Goal: Check status: Check status

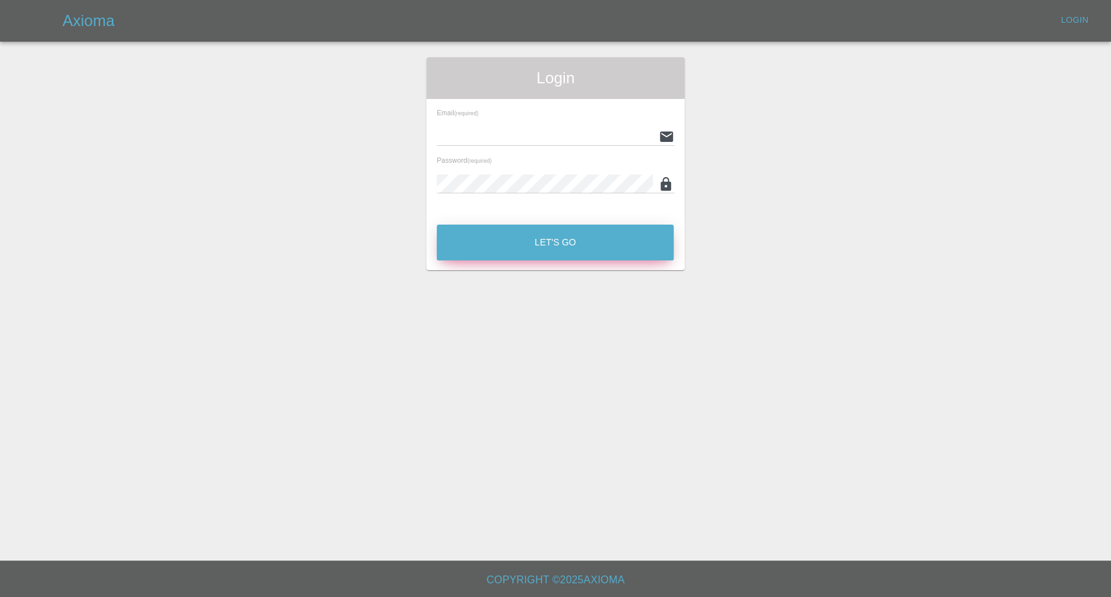
type input "[EMAIL_ADDRESS][DOMAIN_NAME]"
click at [541, 245] on button "Let's Go" at bounding box center [555, 243] width 237 height 36
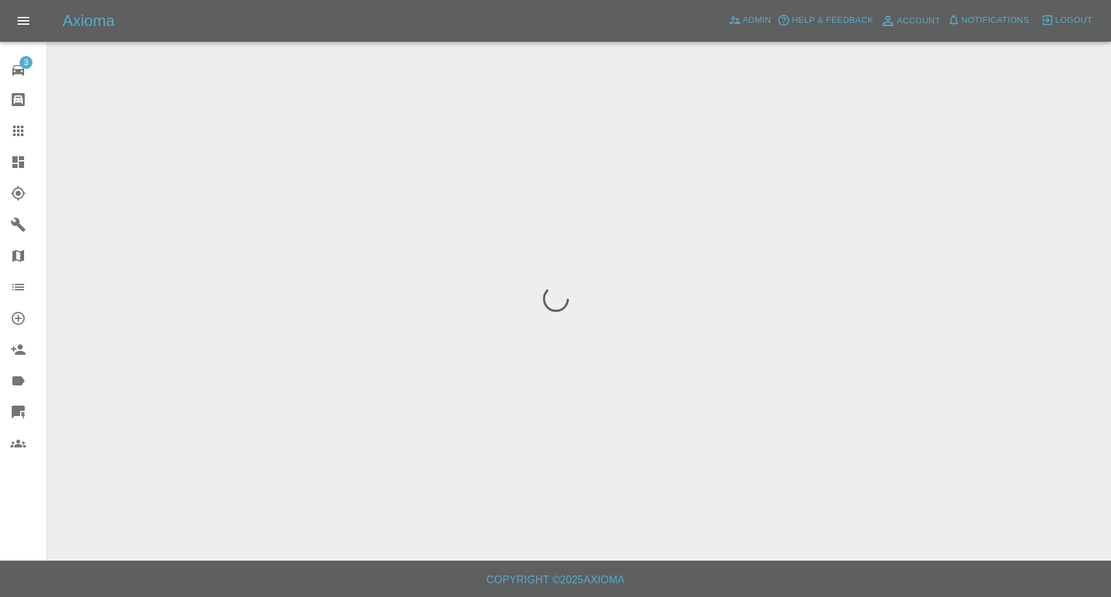
click at [16, 128] on icon at bounding box center [18, 131] width 16 height 16
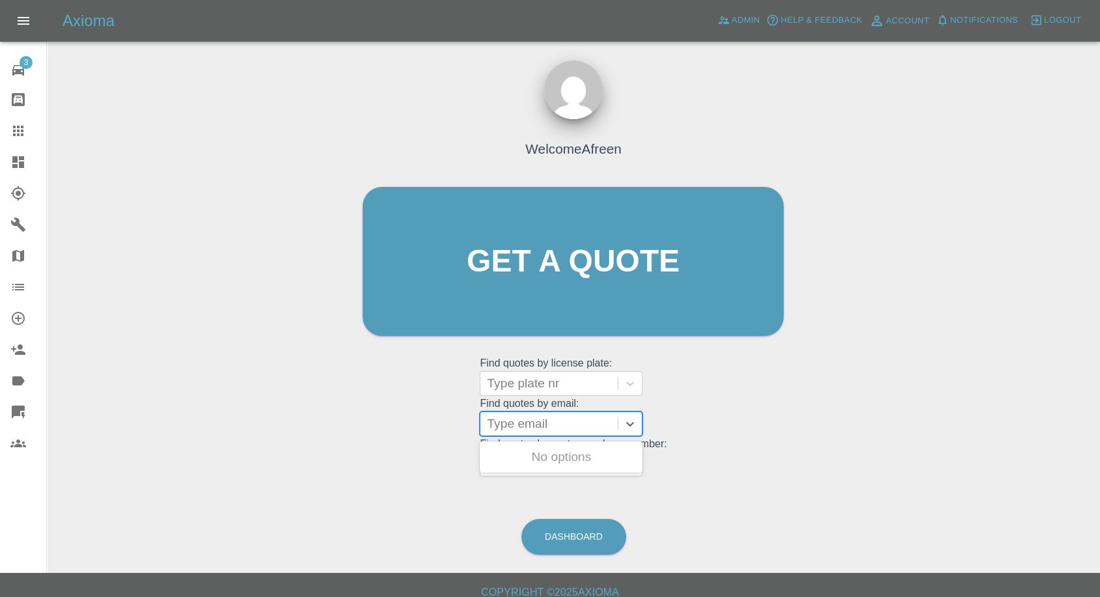
click at [561, 423] on div at bounding box center [549, 424] width 124 height 18
paste input ""[EMAIL_ADDRESS][DOMAIN_NAME]" <undefined>"
drag, startPoint x: 535, startPoint y: 422, endPoint x: 1025, endPoint y: 423, distance: 489.6
click at [1025, 423] on div "Welcome Afreen Get a quote Get a quote Find quotes by license plate: Type plate…" at bounding box center [573, 324] width 1033 height 468
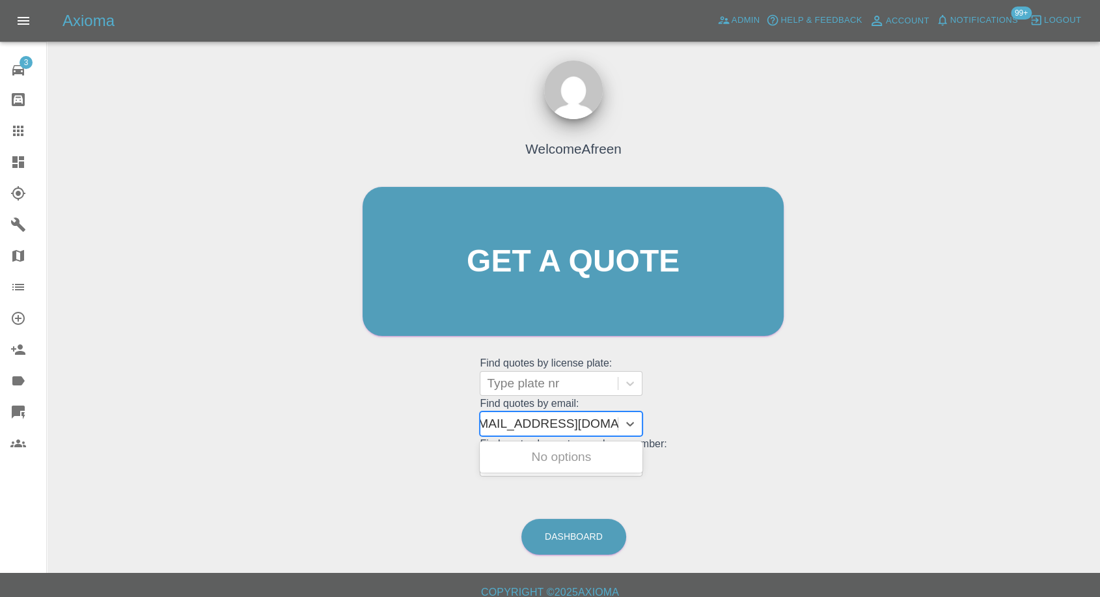
scroll to position [0, 6]
type input "[EMAIL_ADDRESS][DOMAIN_NAME]"
click at [559, 465] on div "VAUXHALL ASTRA 2019, Awaiting Repair" at bounding box center [561, 465] width 163 height 42
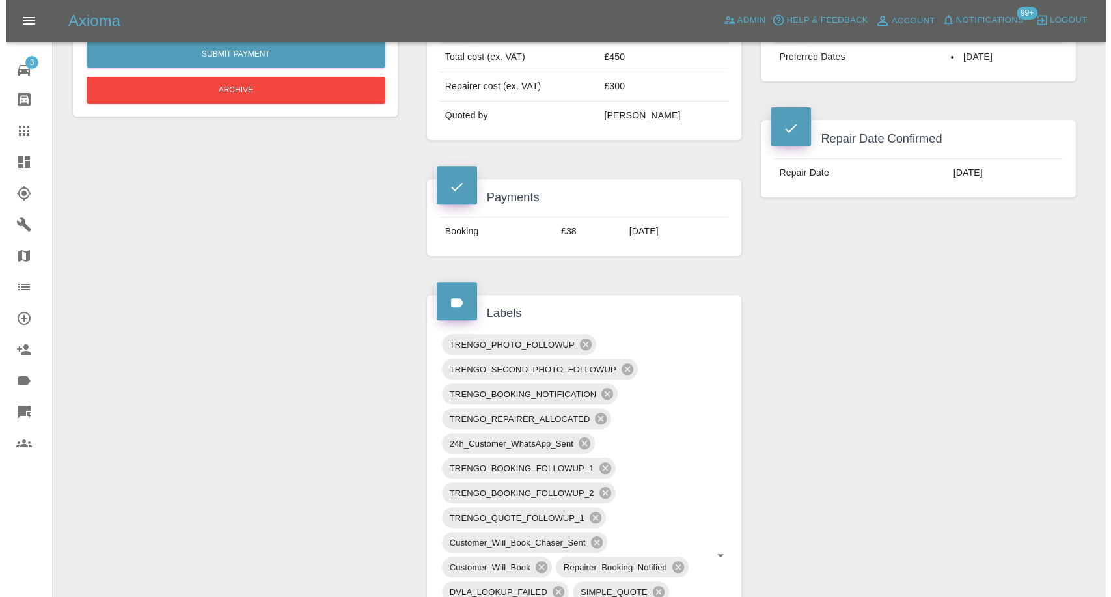
scroll to position [361, 0]
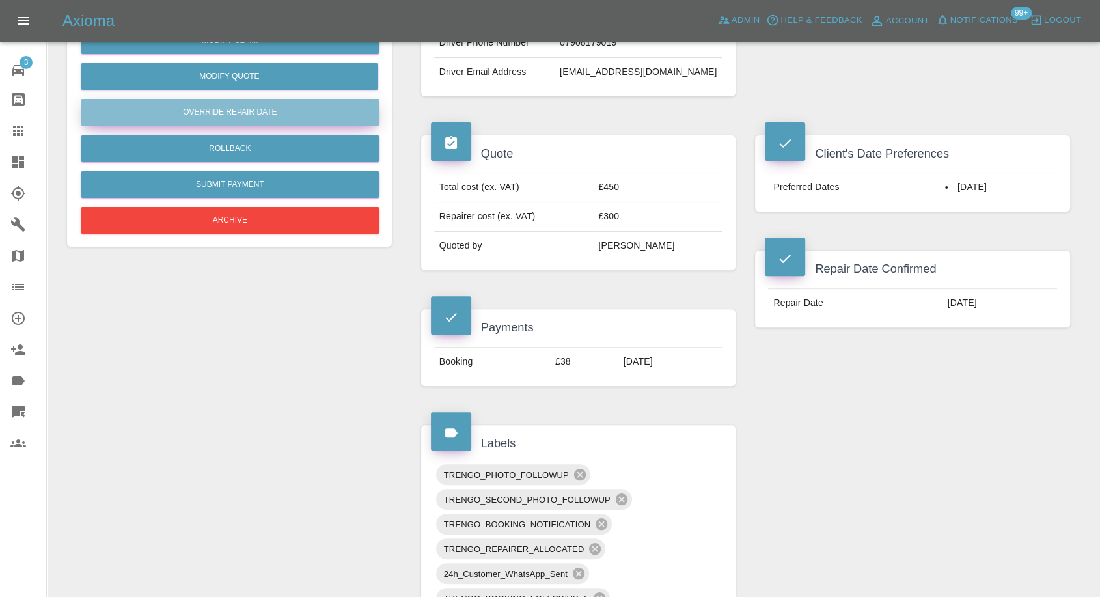
click at [245, 109] on button "Override Repair Date" at bounding box center [230, 112] width 299 height 27
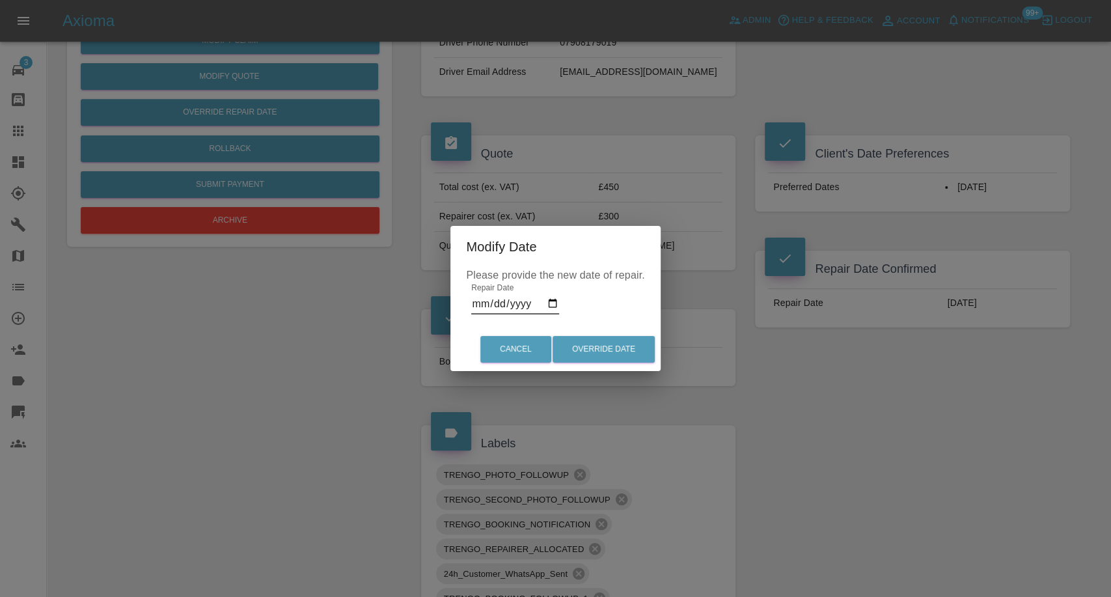
click at [550, 303] on input "[DATE]" at bounding box center [515, 304] width 88 height 21
type input "[DATE]"
click at [612, 350] on button "Override Date" at bounding box center [604, 349] width 102 height 27
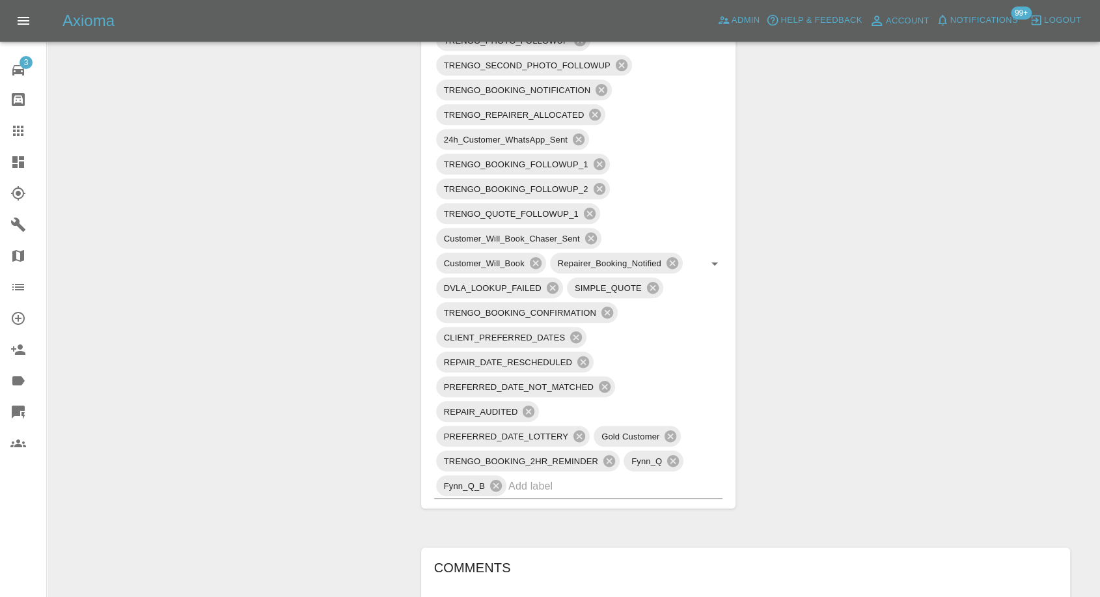
scroll to position [1085, 0]
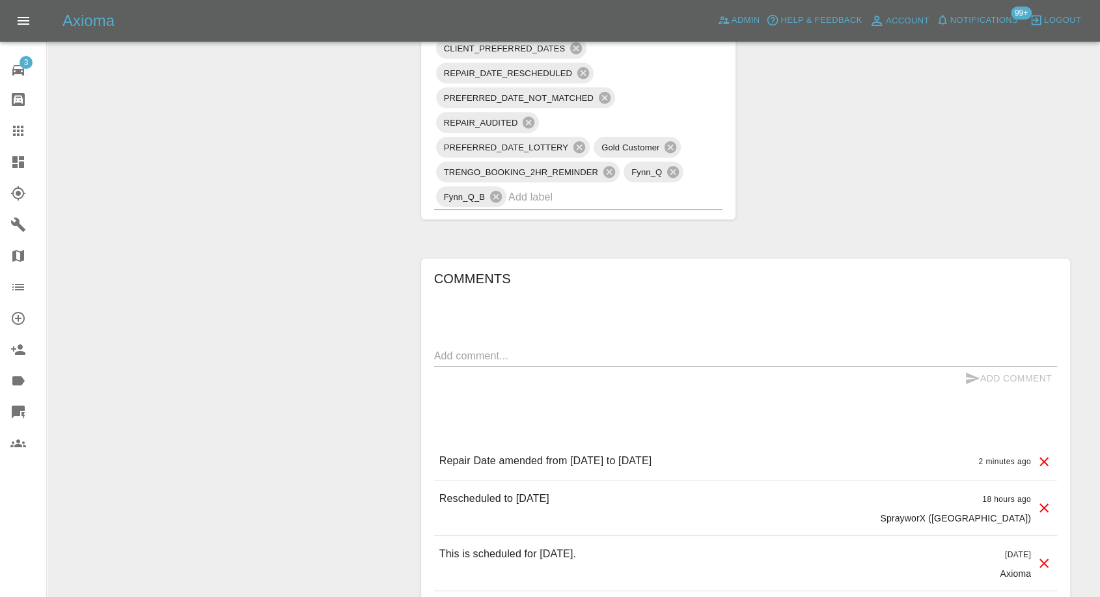
drag, startPoint x: 21, startPoint y: 131, endPoint x: 42, endPoint y: 138, distance: 22.0
click at [21, 131] on icon at bounding box center [18, 131] width 10 height 10
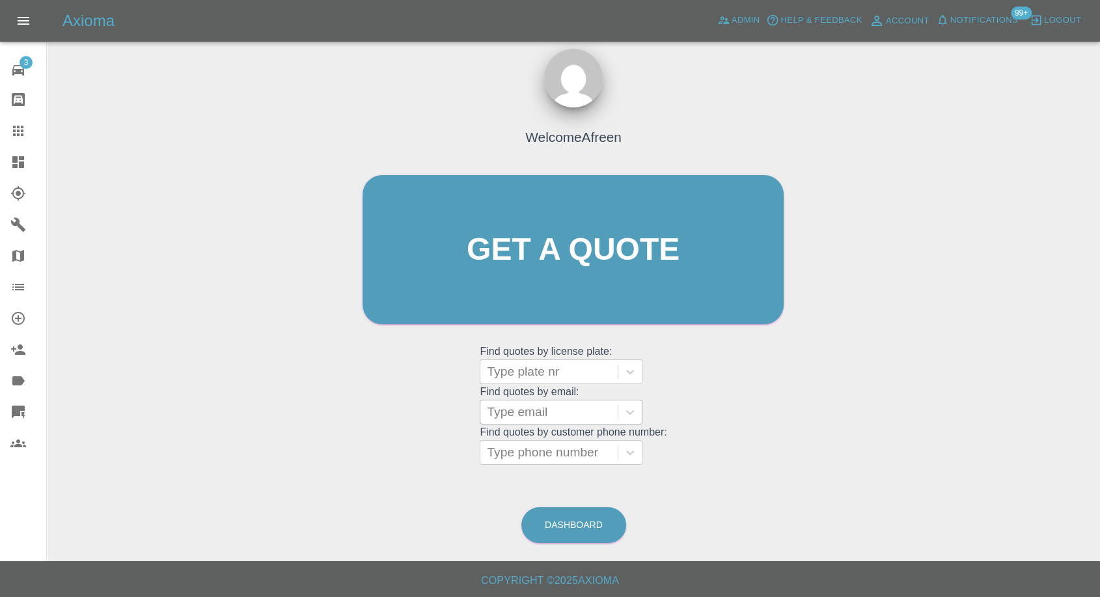
click at [567, 406] on div at bounding box center [549, 412] width 124 height 18
paste input ""[EMAIL_ADDRESS][DOMAIN_NAME]" <undefined>"
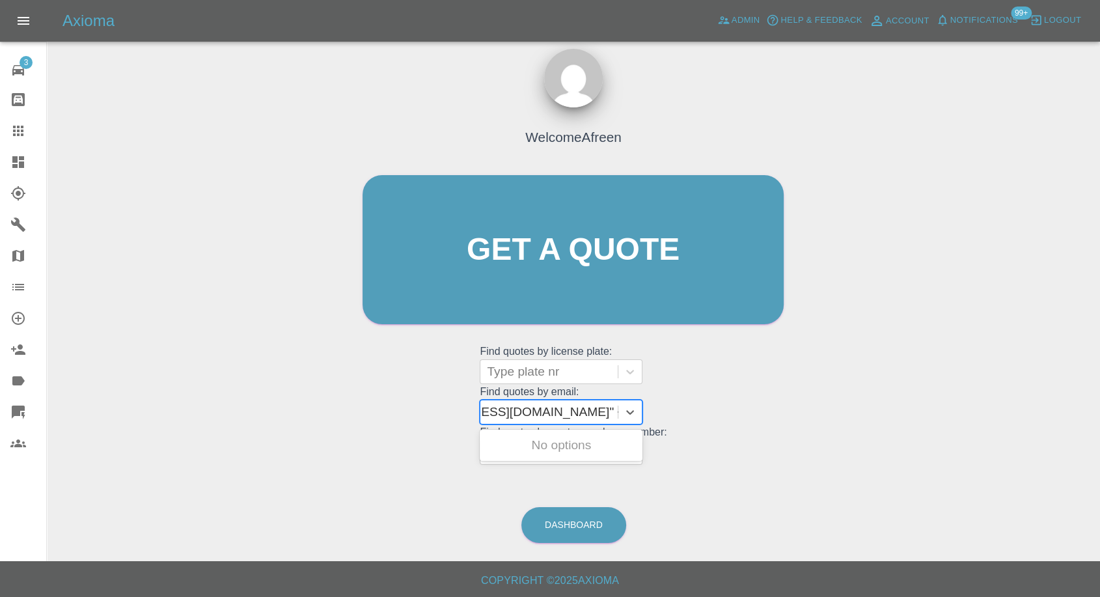
drag, startPoint x: 535, startPoint y: 410, endPoint x: 1007, endPoint y: 429, distance: 473.1
click at [1007, 429] on div "Welcome Afreen Get a quote Get a quote Find quotes by license plate: Type plate…" at bounding box center [573, 312] width 1033 height 468
type input "[EMAIL_ADDRESS][DOMAIN_NAME]"
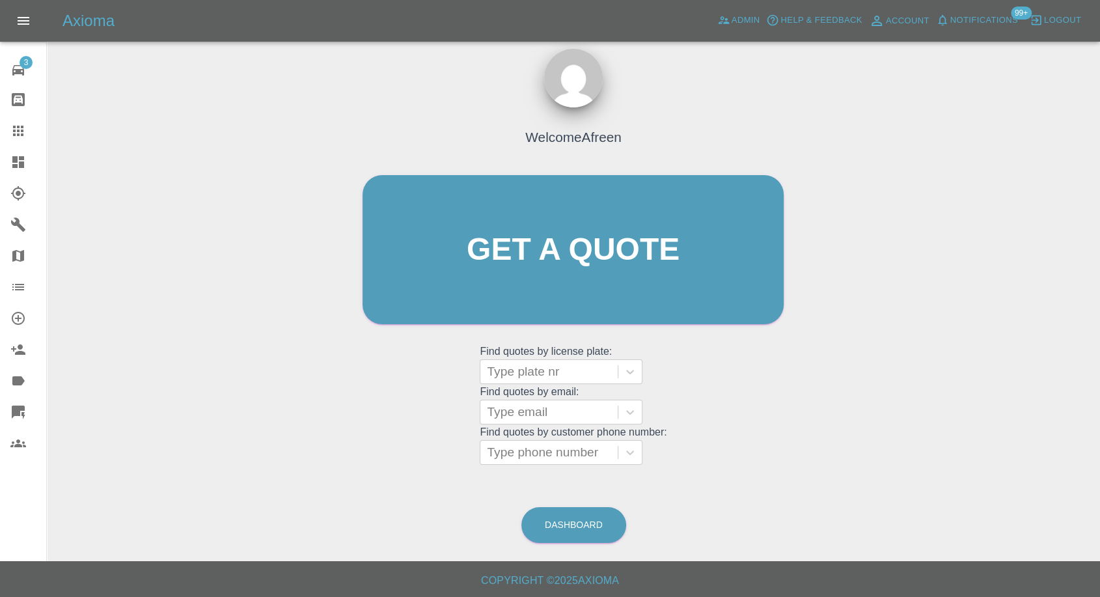
scroll to position [0, 0]
paste input ""[EMAIL_ADDRESS][DOMAIN_NAME]" <undefined>"
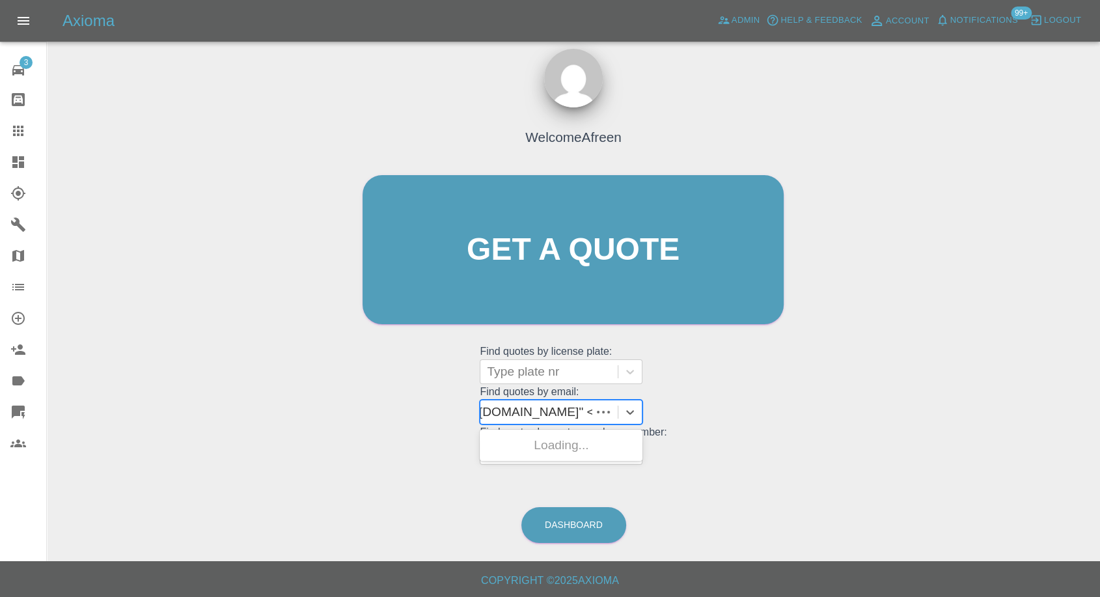
scroll to position [0, 107]
drag, startPoint x: 641, startPoint y: 411, endPoint x: 1005, endPoint y: 465, distance: 368.0
click at [1005, 465] on div "Welcome Afreen Get a quote Get a quote Find quotes by license plate: Type plate…" at bounding box center [573, 312] width 1033 height 468
type input "[EMAIL_ADDRESS][DOMAIN_NAME]"
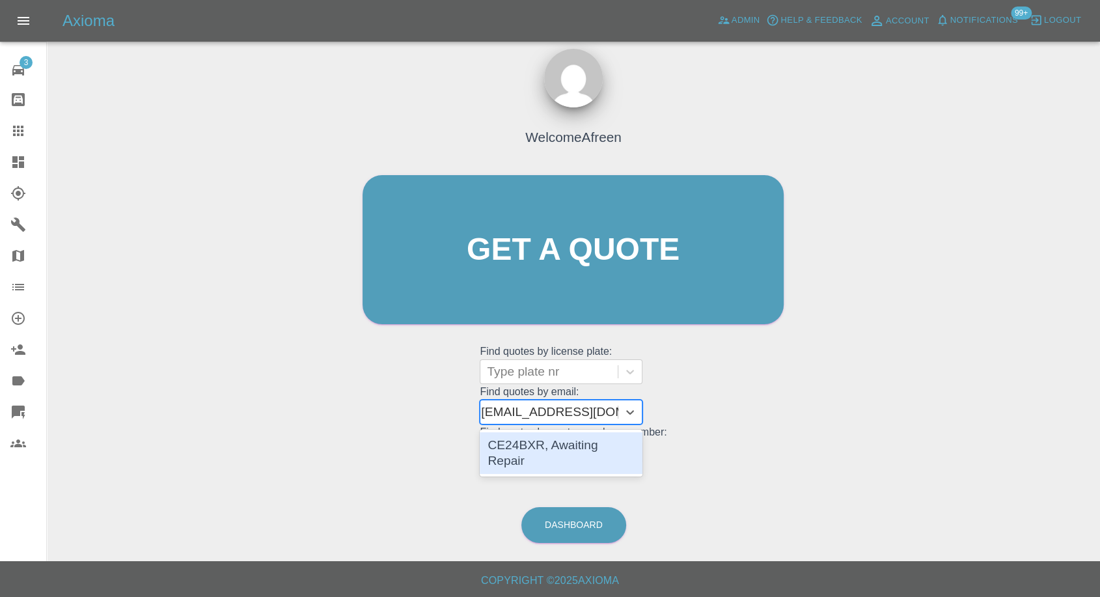
click at [598, 446] on div "CE24BXR, Awaiting Repair" at bounding box center [561, 453] width 163 height 42
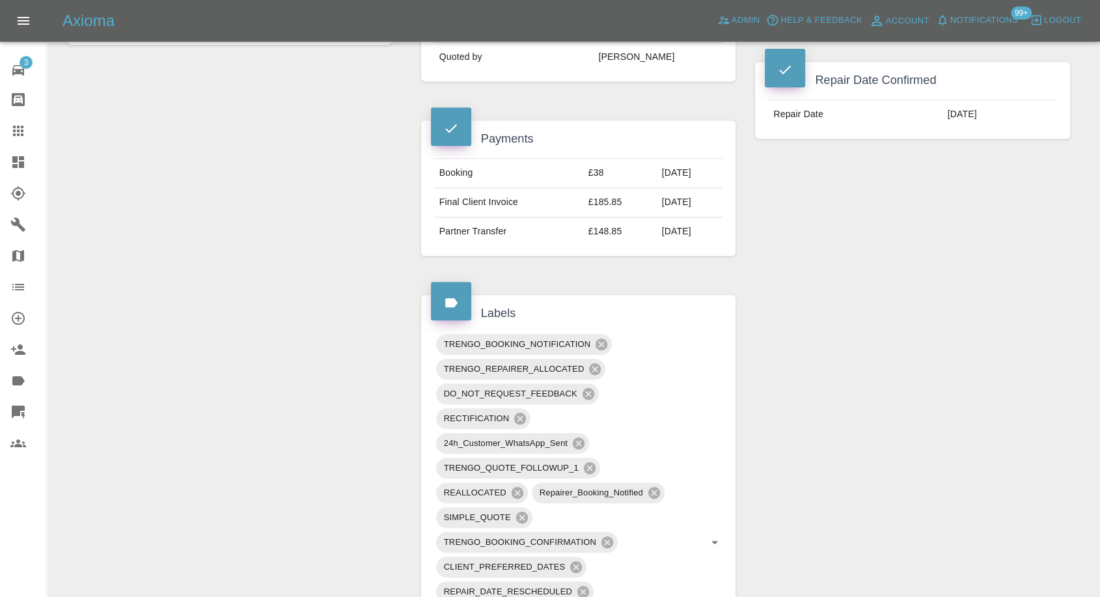
scroll to position [434, 0]
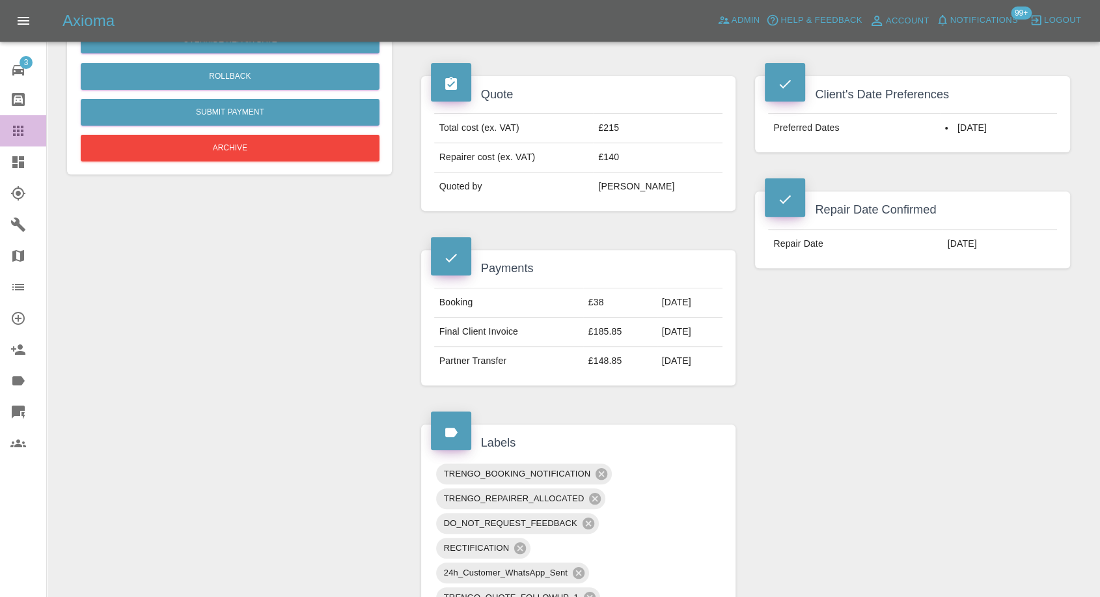
click at [14, 129] on icon at bounding box center [18, 131] width 16 height 16
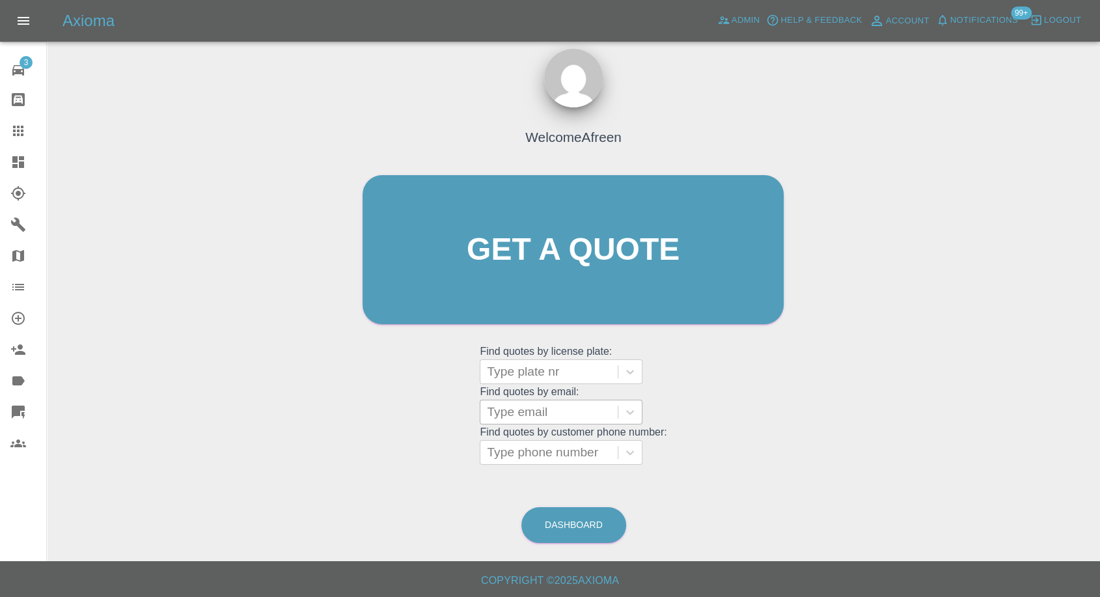
click at [561, 412] on div at bounding box center [549, 412] width 124 height 18
paste input ""[EMAIL_ADDRESS][DOMAIN_NAME]" <undefined>"
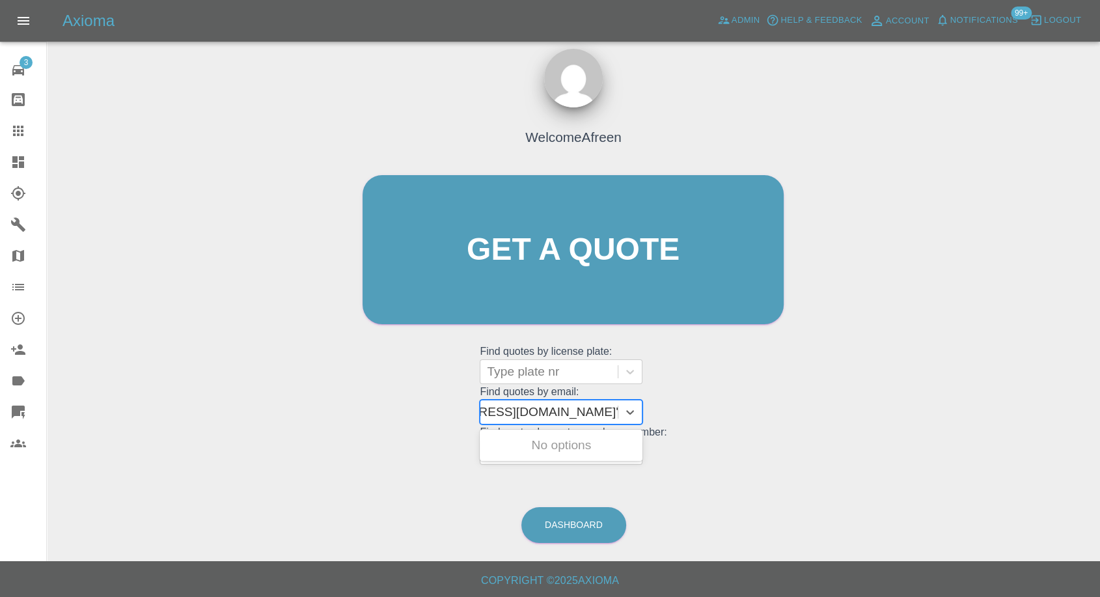
drag, startPoint x: 534, startPoint y: 409, endPoint x: 1110, endPoint y: 445, distance: 577.4
click at [1100, 445] on html "Axioma Admin Help & Feedback Account Notifications 99+ Logout 3 Repair home Bod…" at bounding box center [550, 292] width 1100 height 609
type input "[EMAIL_ADDRESS][DOMAIN_NAME]"
click at [591, 453] on div "LY25TUW, Awaiting Repair" at bounding box center [561, 453] width 163 height 42
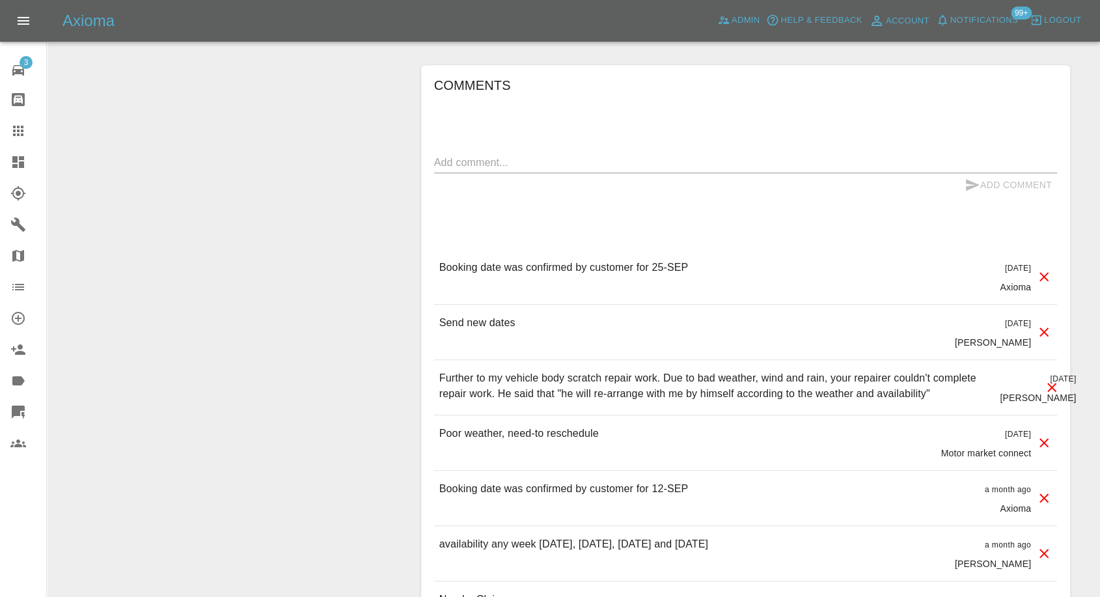
scroll to position [1157, 0]
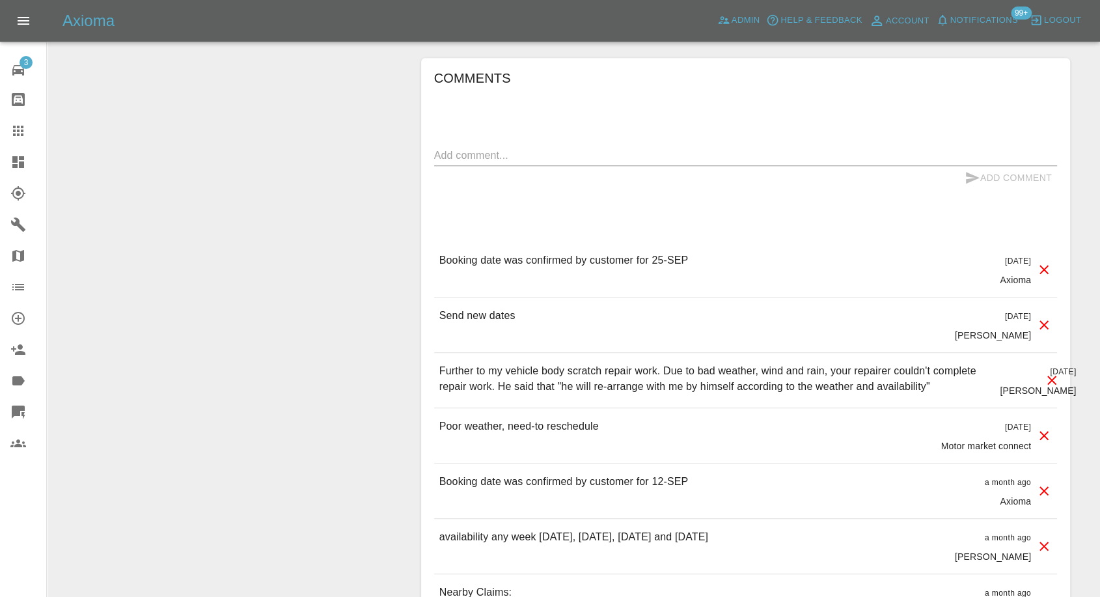
click at [16, 128] on icon at bounding box center [18, 131] width 16 height 16
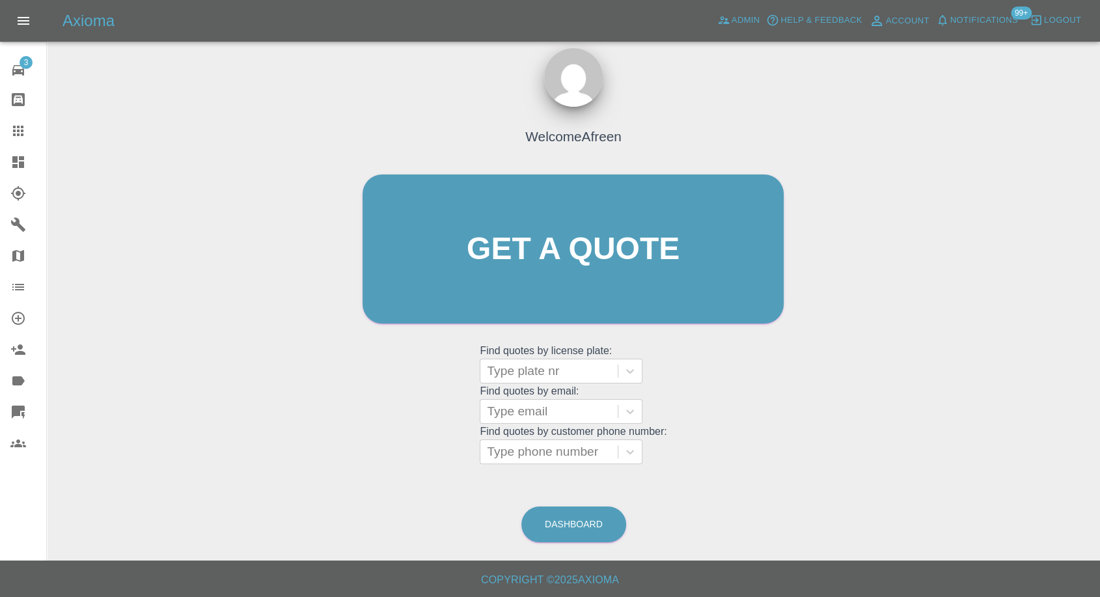
scroll to position [12, 0]
click at [528, 403] on div at bounding box center [549, 412] width 124 height 18
paste input ""[EMAIL_ADDRESS][DOMAIN_NAME]" <undefined>"
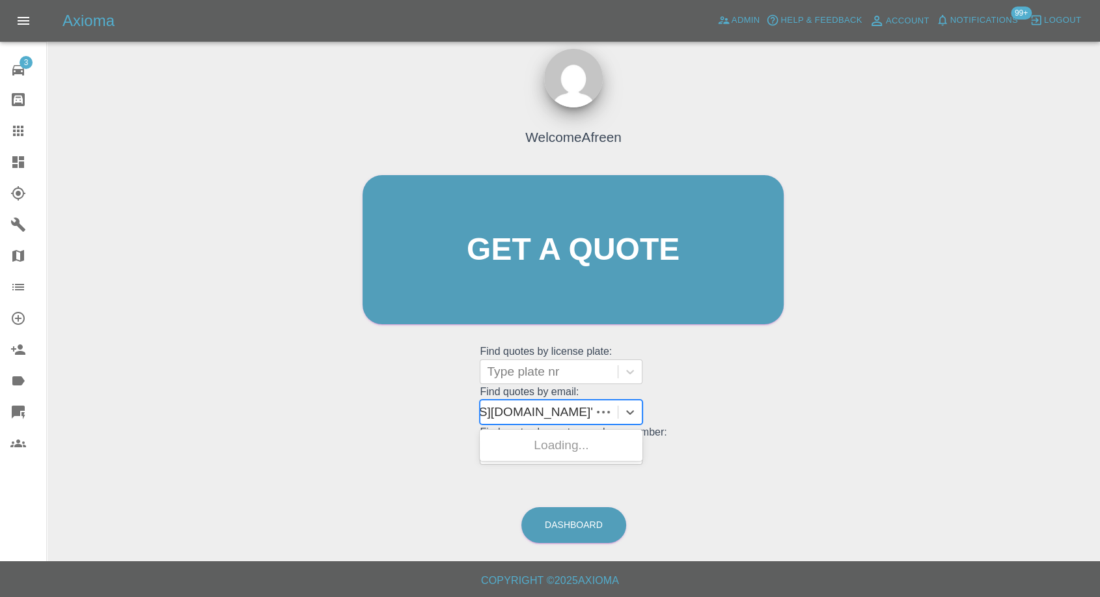
scroll to position [0, 95]
drag, startPoint x: 537, startPoint y: 409, endPoint x: 882, endPoint y: 425, distance: 345.4
click at [882, 425] on div "Welcome Afreen Get a quote Get a quote Find quotes by license plate: Type plate…" at bounding box center [573, 312] width 1033 height 468
type input "[EMAIL_ADDRESS][DOMAIN_NAME]"
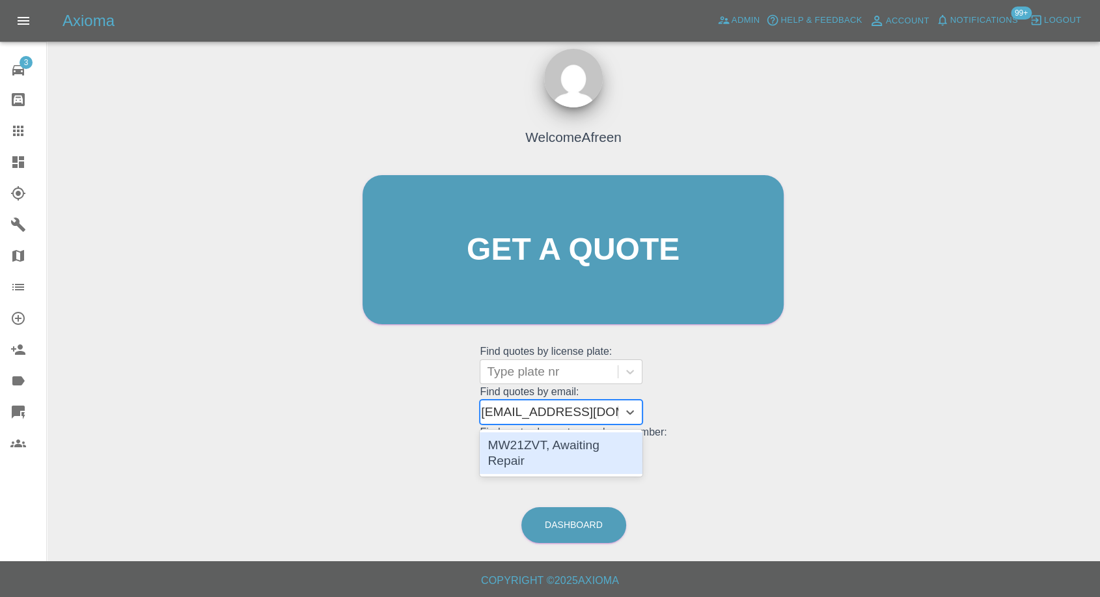
click at [572, 449] on div "MW21ZVT, Awaiting Repair" at bounding box center [561, 453] width 163 height 42
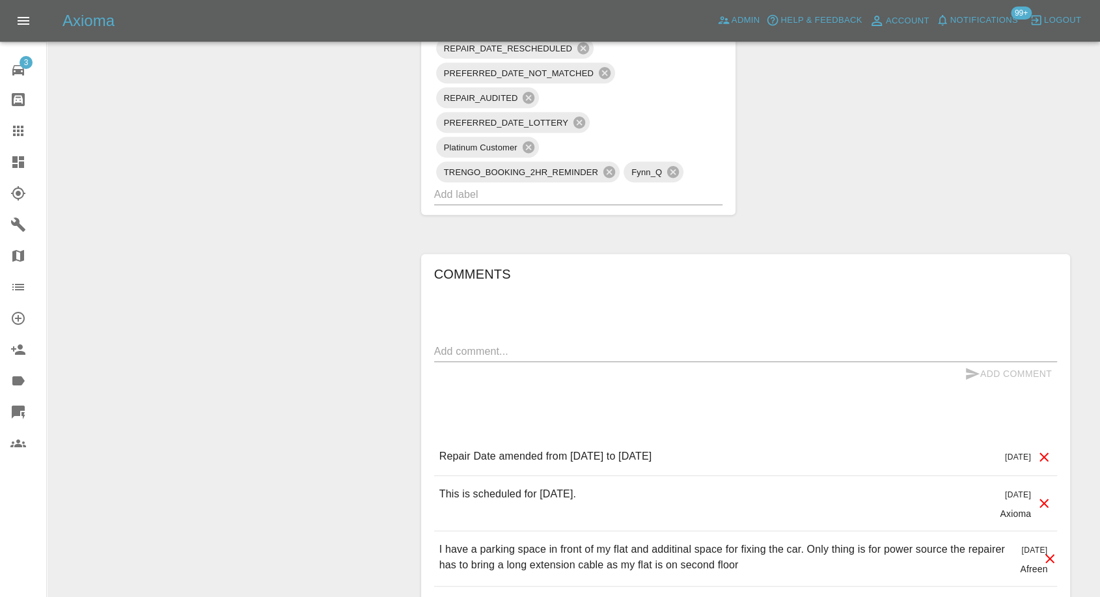
scroll to position [1085, 0]
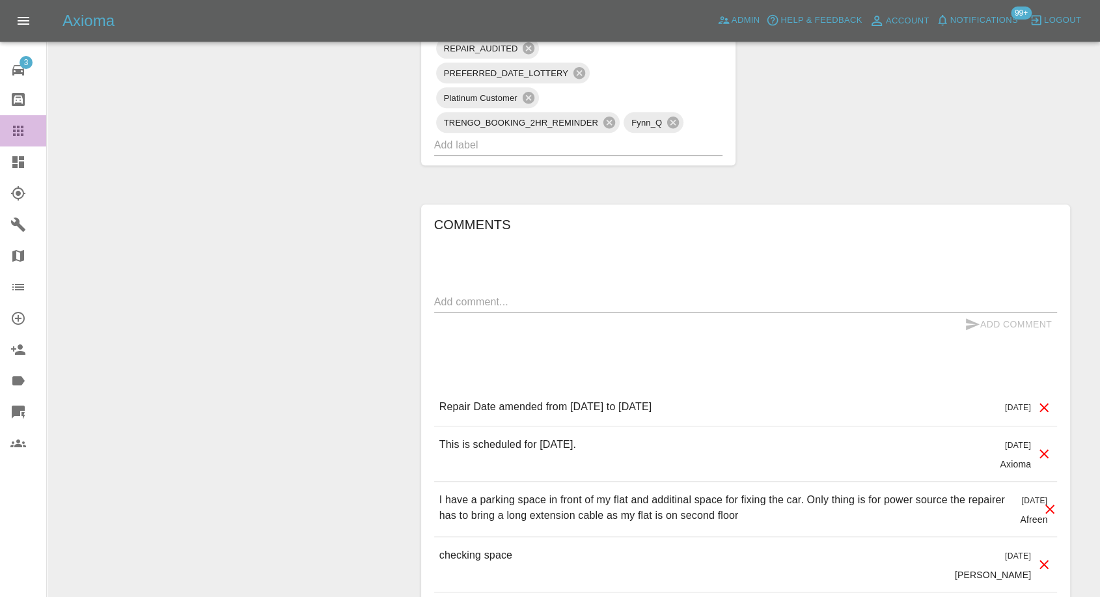
click at [12, 132] on icon at bounding box center [18, 131] width 16 height 16
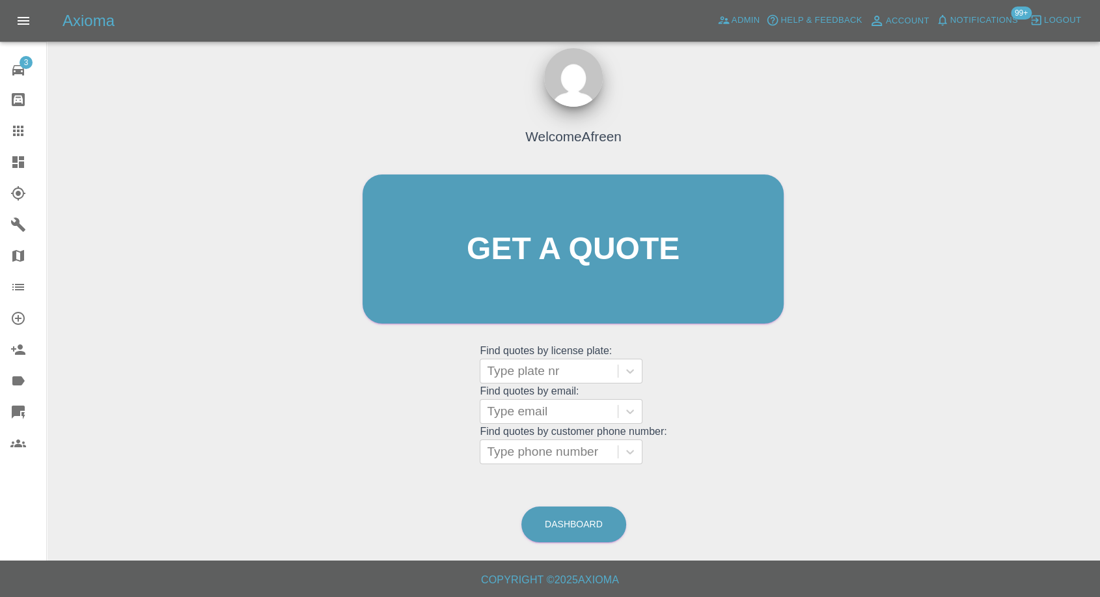
scroll to position [12, 0]
click at [540, 407] on div at bounding box center [549, 412] width 124 height 18
paste input ""[EMAIL_ADDRESS][DOMAIN_NAME]" <undefined>"
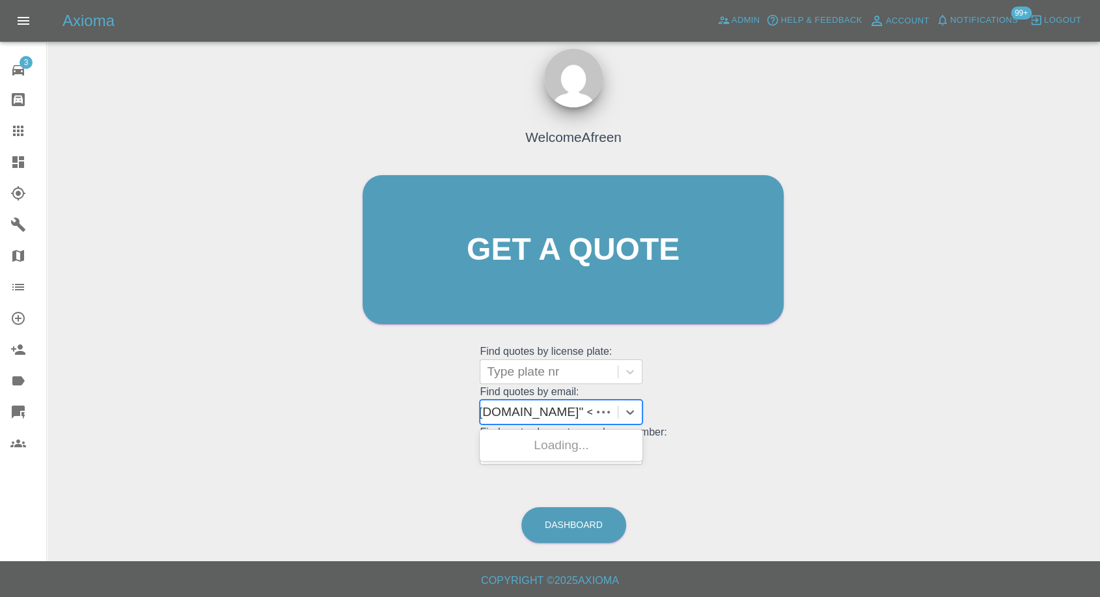
scroll to position [0, 107]
drag, startPoint x: 537, startPoint y: 408, endPoint x: 1110, endPoint y: 613, distance: 609.2
click at [1100, 596] on html "Axioma Admin Help & Feedback Account Notifications 99+ Logout 3 Repair home Bod…" at bounding box center [550, 292] width 1100 height 609
type input "[EMAIL_ADDRESS][DOMAIN_NAME]"
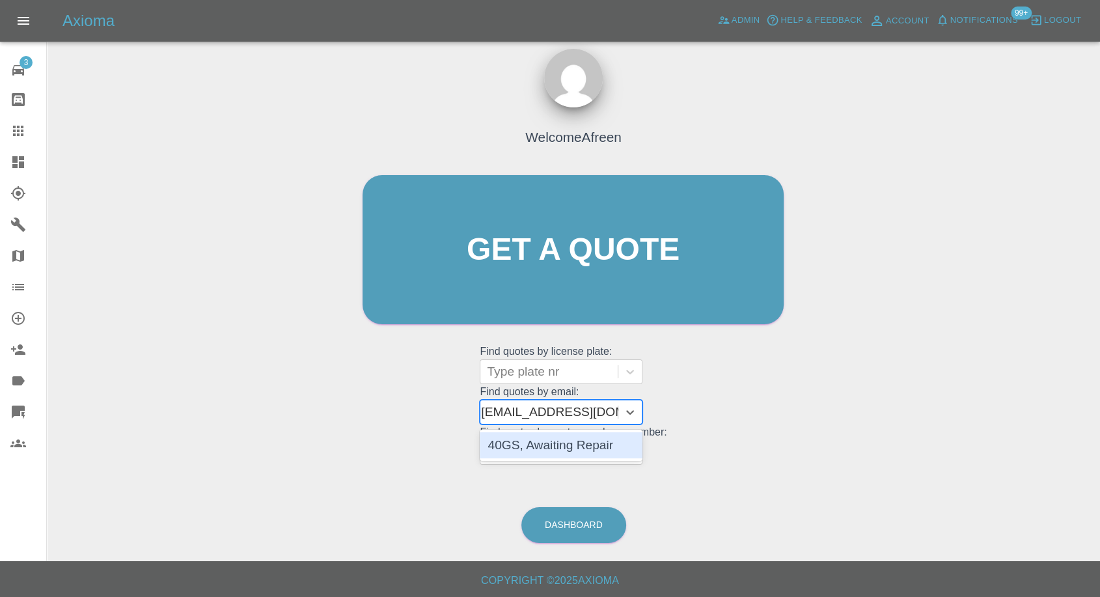
click at [578, 454] on div "40GS, Awaiting Repair" at bounding box center [561, 445] width 163 height 26
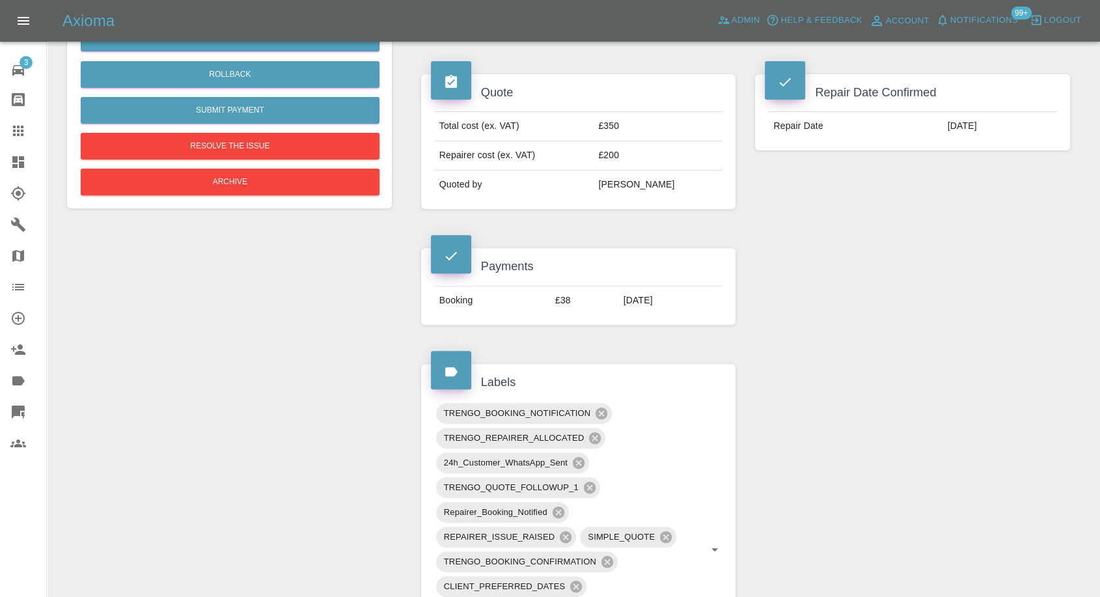
scroll to position [434, 0]
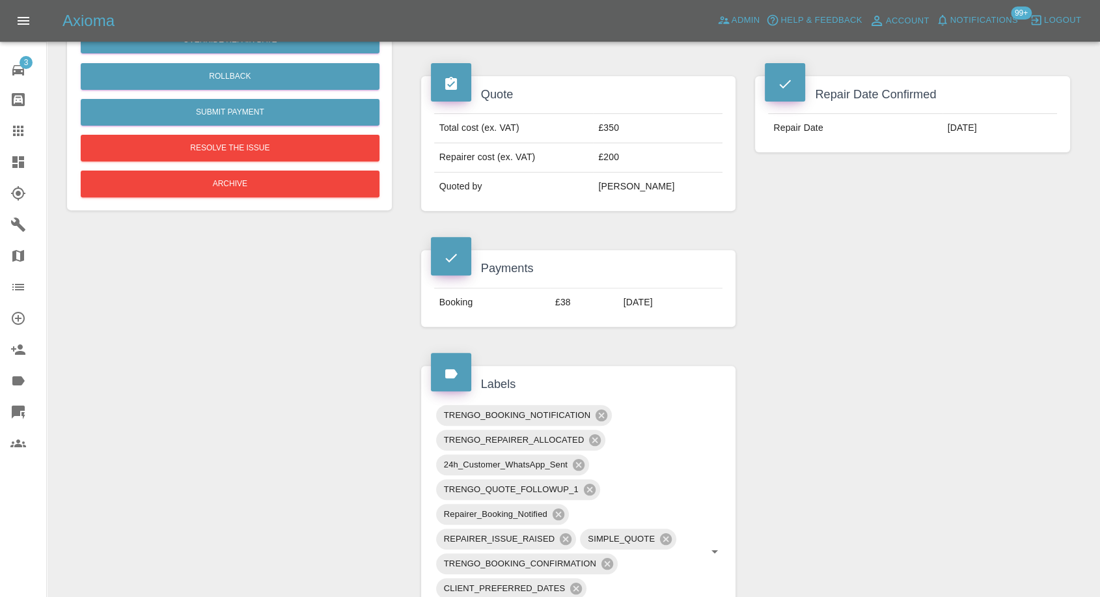
click at [20, 127] on icon at bounding box center [18, 131] width 16 height 16
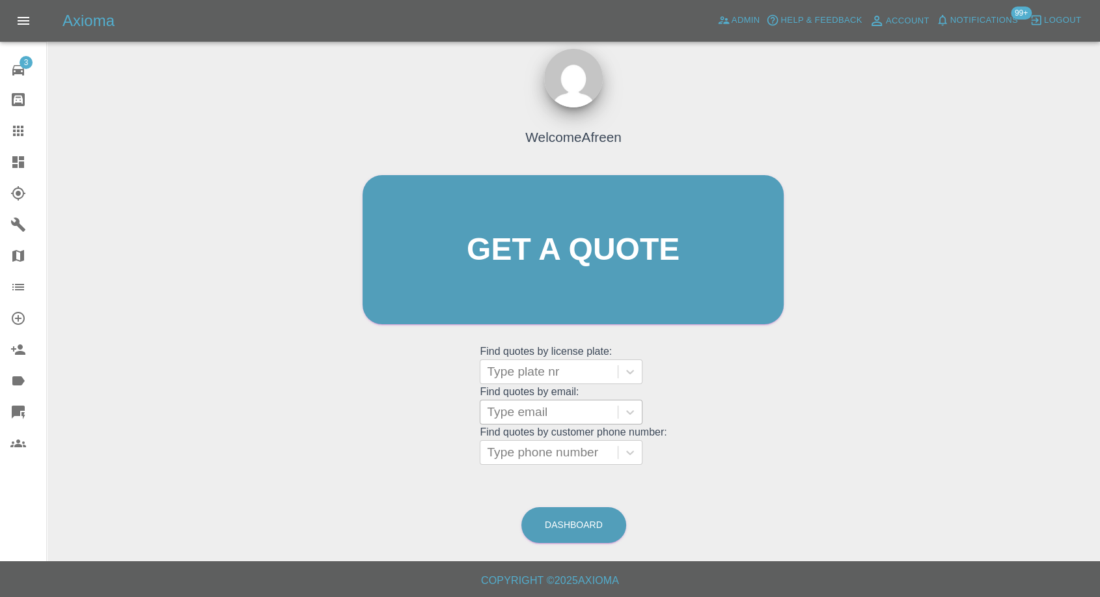
click at [573, 420] on div at bounding box center [549, 412] width 124 height 18
paste input ""[EMAIL_ADDRESS][DOMAIN_NAME]" <undefined>"
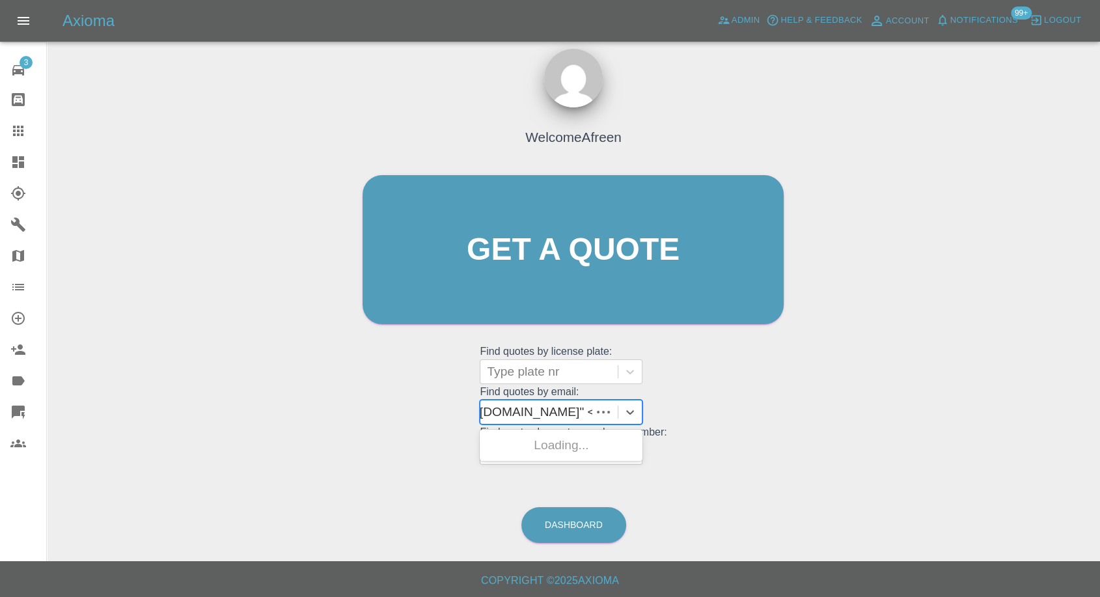
scroll to position [0, 107]
drag, startPoint x: 537, startPoint y: 413, endPoint x: 998, endPoint y: 430, distance: 462.0
click at [998, 430] on div "Welcome Afreen Get a quote Get a quote Find quotes by license plate: Type plate…" at bounding box center [573, 312] width 1033 height 468
type input "[EMAIL_ADDRESS][DOMAIN_NAME]"
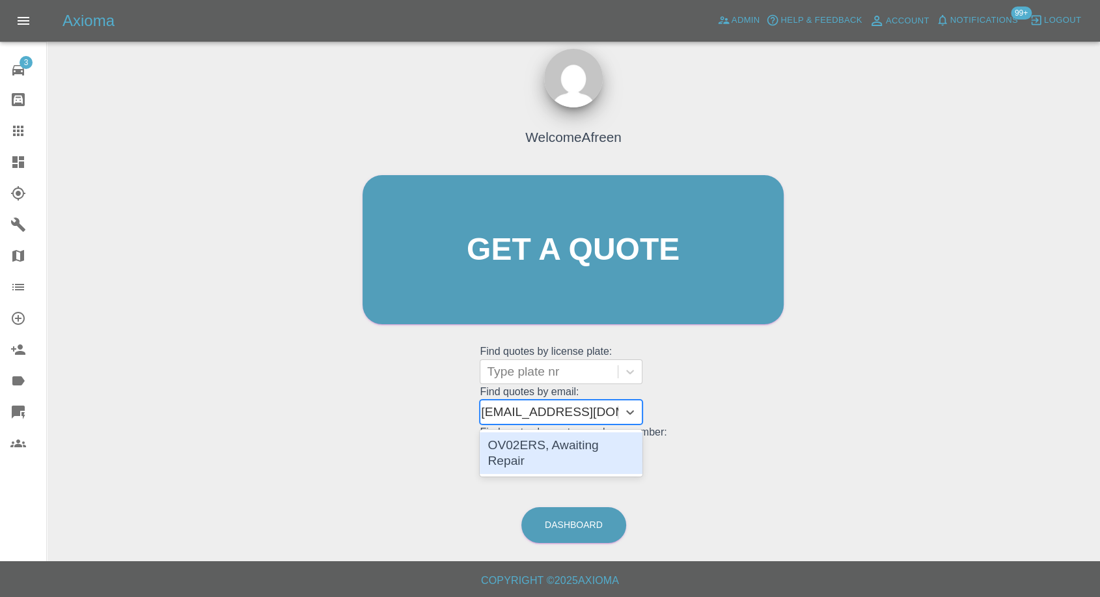
click at [531, 438] on div "OV02ERS, Awaiting Repair" at bounding box center [561, 453] width 163 height 42
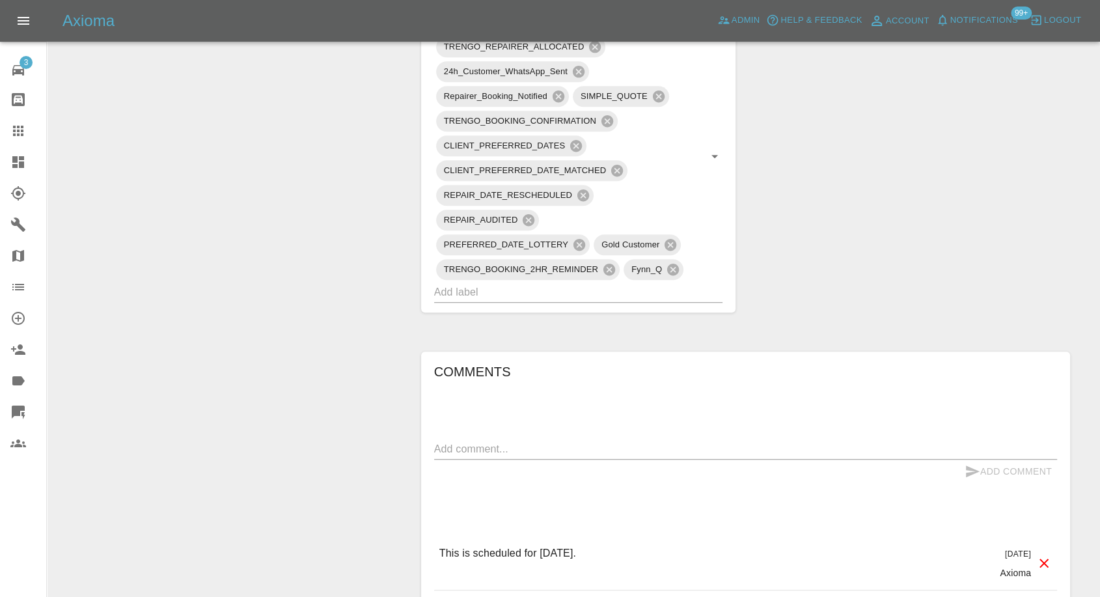
scroll to position [940, 0]
drag, startPoint x: 14, startPoint y: 127, endPoint x: 31, endPoint y: 137, distance: 19.0
click at [14, 127] on icon at bounding box center [18, 131] width 10 height 10
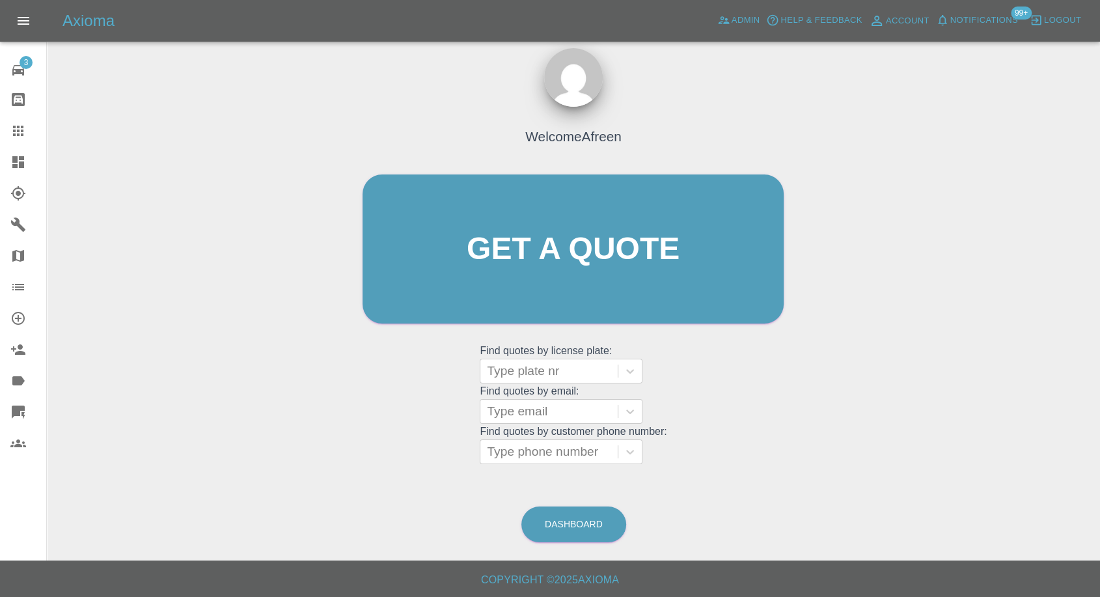
scroll to position [12, 0]
click at [546, 416] on div at bounding box center [549, 412] width 124 height 18
paste input ""[EMAIL_ADDRESS][DOMAIN_NAME]" <undefined>"
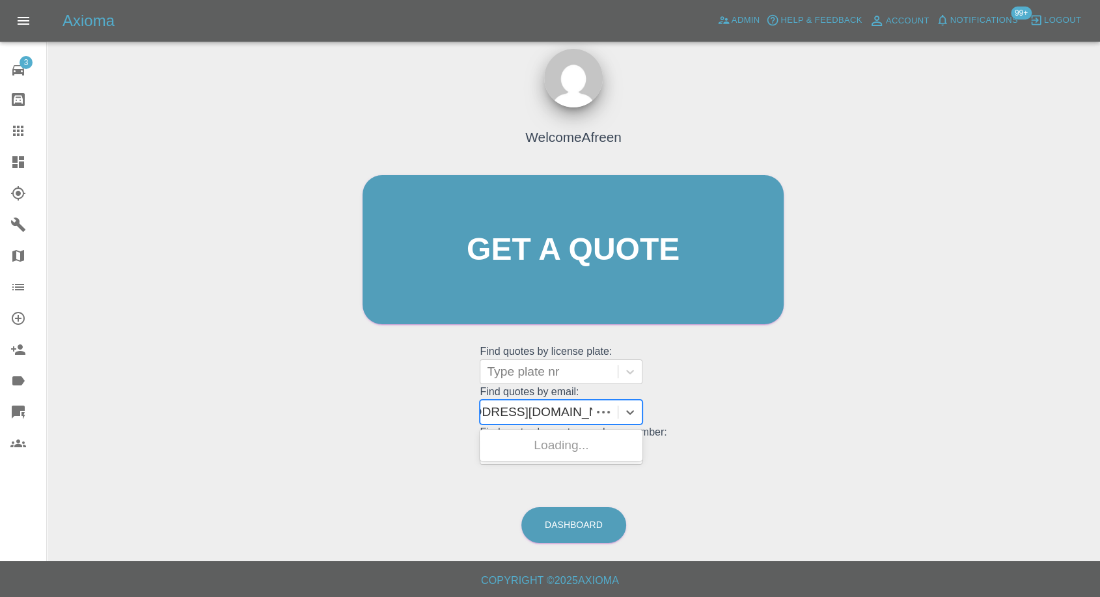
scroll to position [0, 57]
drag, startPoint x: 537, startPoint y: 408, endPoint x: 1110, endPoint y: 484, distance: 578.7
click at [1100, 482] on html "Axioma Admin Help & Feedback Account Notifications 99+ Logout 3 Repair home Bod…" at bounding box center [550, 292] width 1100 height 609
type input "[EMAIL_ADDRESS][DOMAIN_NAME]"
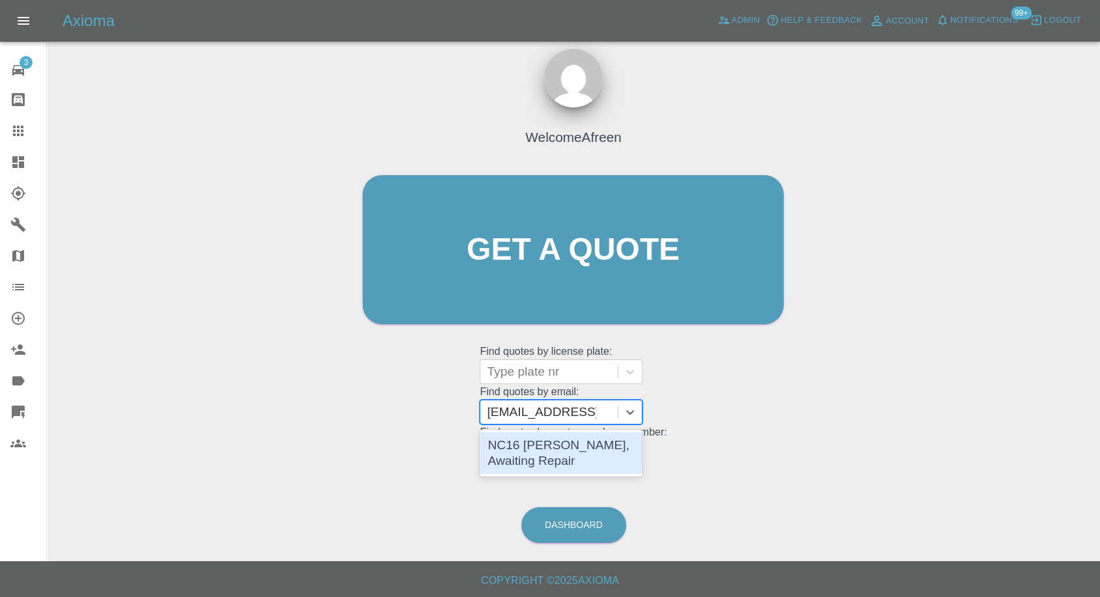
click at [610, 437] on div "NC16 [PERSON_NAME], Awaiting Repair" at bounding box center [561, 453] width 163 height 42
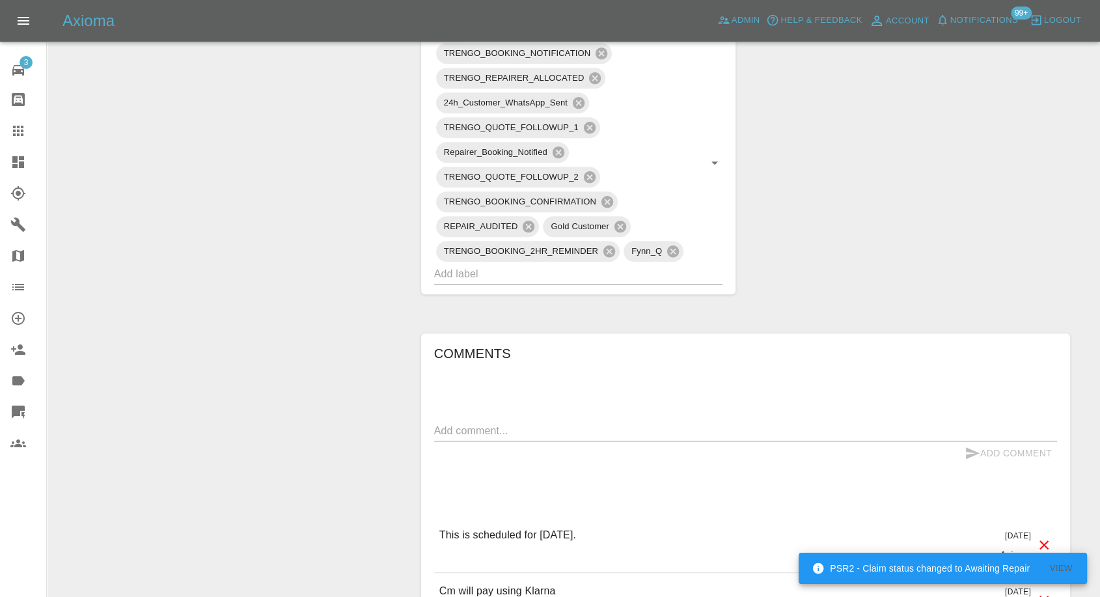
scroll to position [1012, 0]
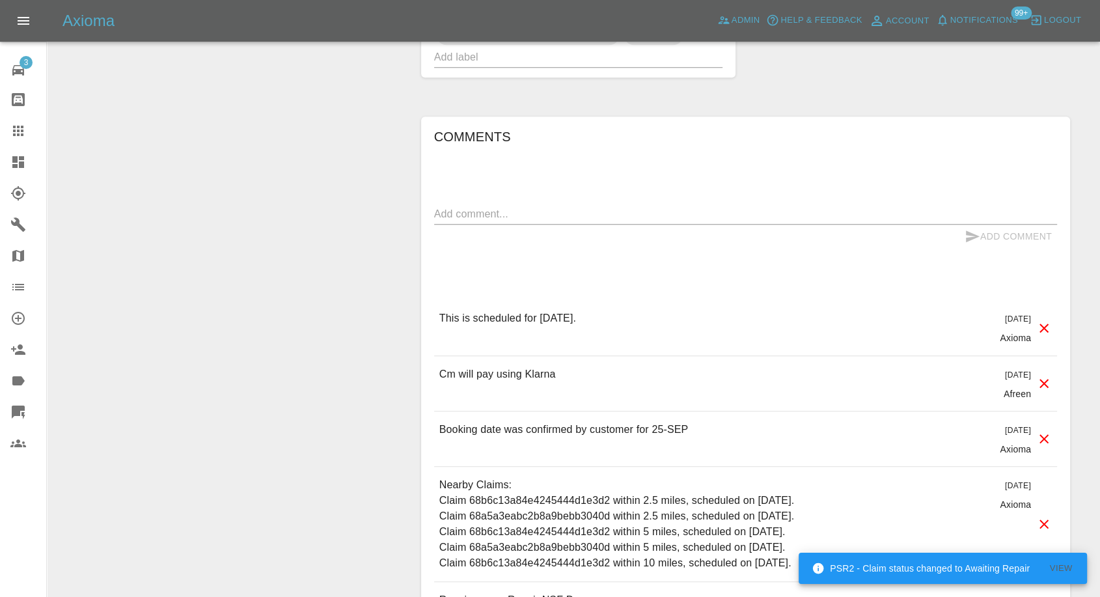
click at [20, 141] on link "Claims" at bounding box center [23, 130] width 46 height 31
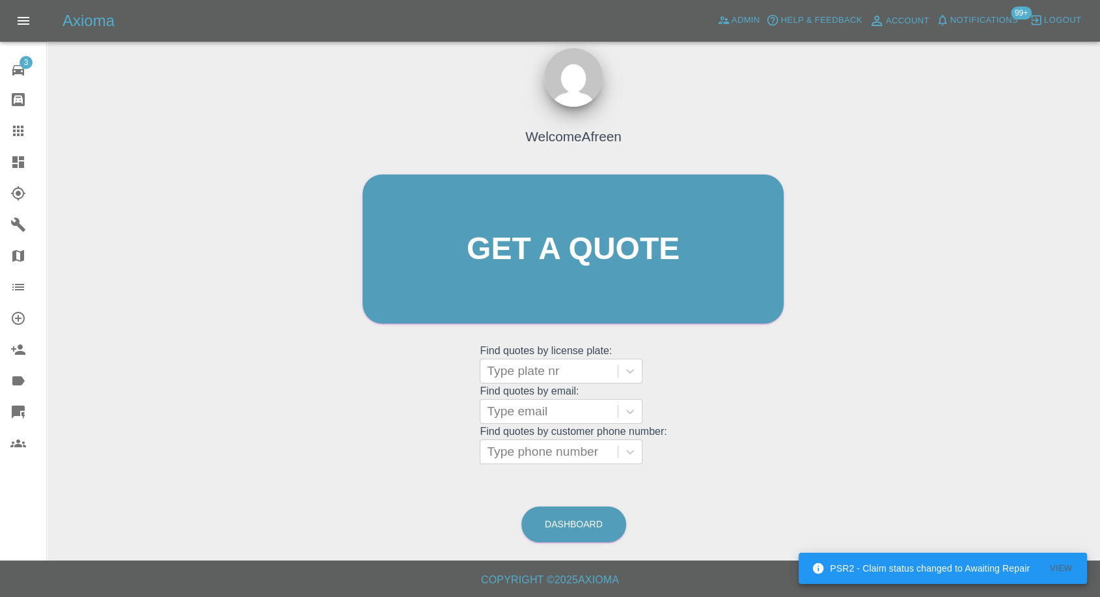
scroll to position [12, 0]
click at [540, 403] on div at bounding box center [549, 412] width 124 height 18
paste input ""[EMAIL_ADDRESS][DOMAIN_NAME]" <undefined>"
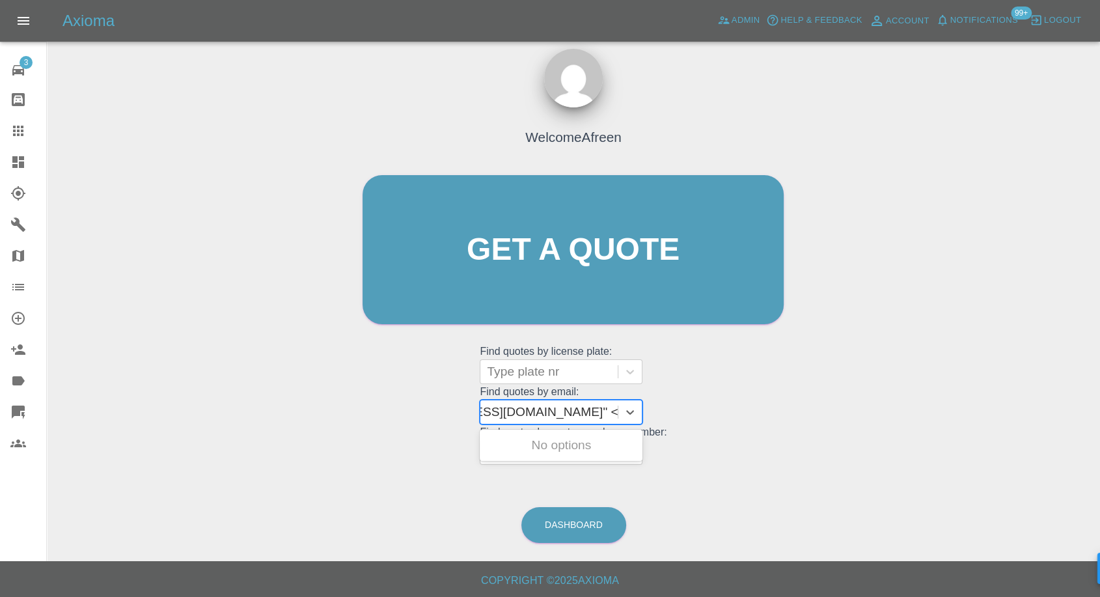
drag, startPoint x: 535, startPoint y: 404, endPoint x: 1110, endPoint y: 528, distance: 588.2
click at [1100, 527] on html "PSR2 - Claim status changed to Awaiting Repair View Axioma Admin Help & Feedbac…" at bounding box center [550, 292] width 1100 height 609
type input "[EMAIL_ADDRESS][DOMAIN_NAME]"
click at [543, 438] on div "GU70RUC, Awaiting Repair" at bounding box center [561, 453] width 163 height 42
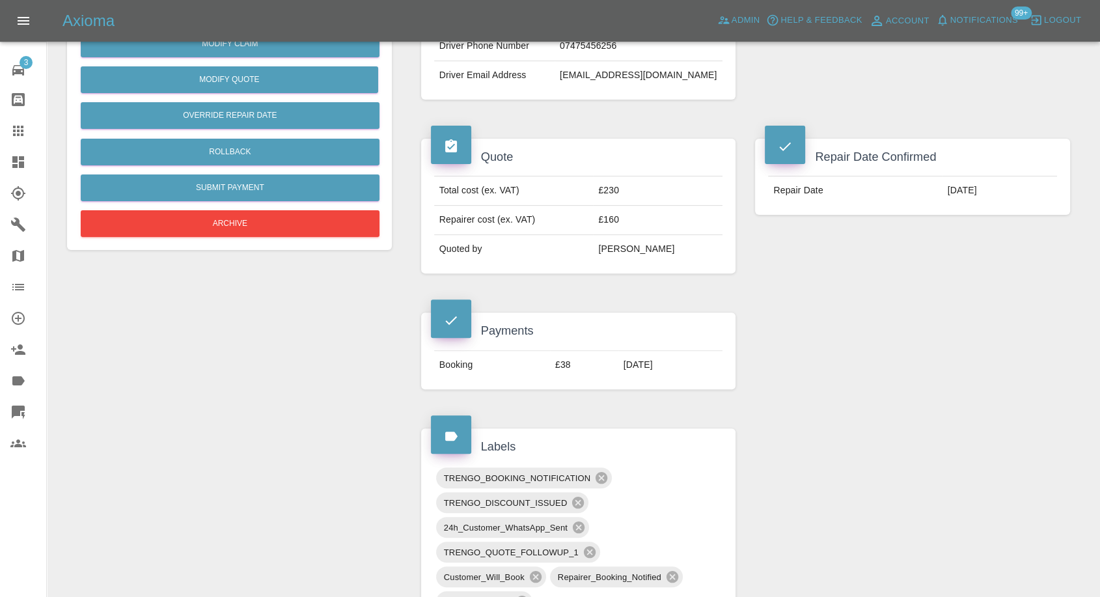
scroll to position [141, 0]
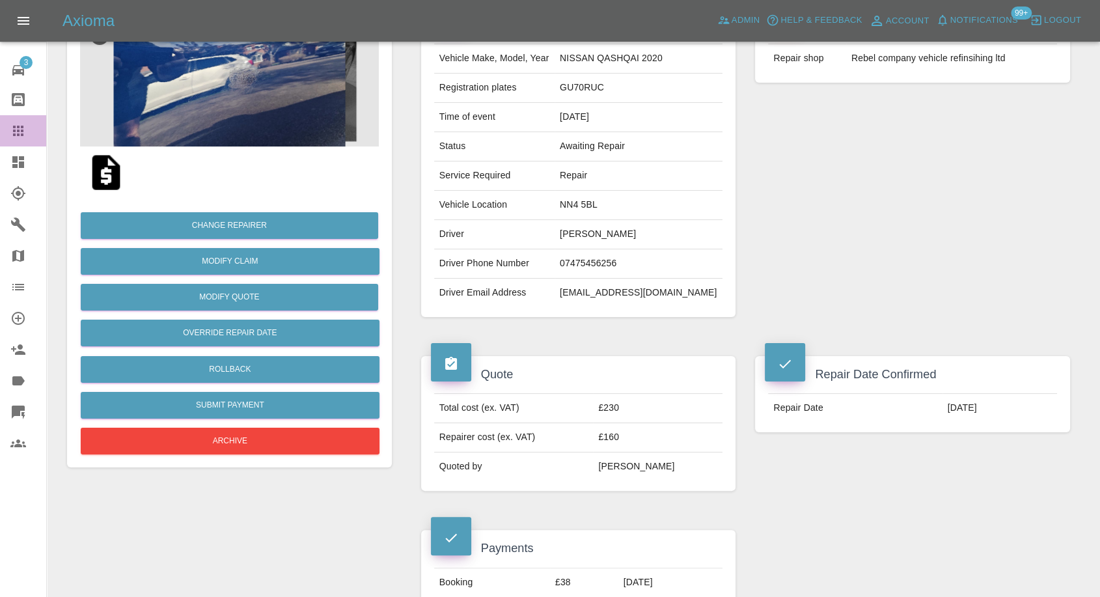
click at [23, 131] on icon at bounding box center [18, 131] width 10 height 10
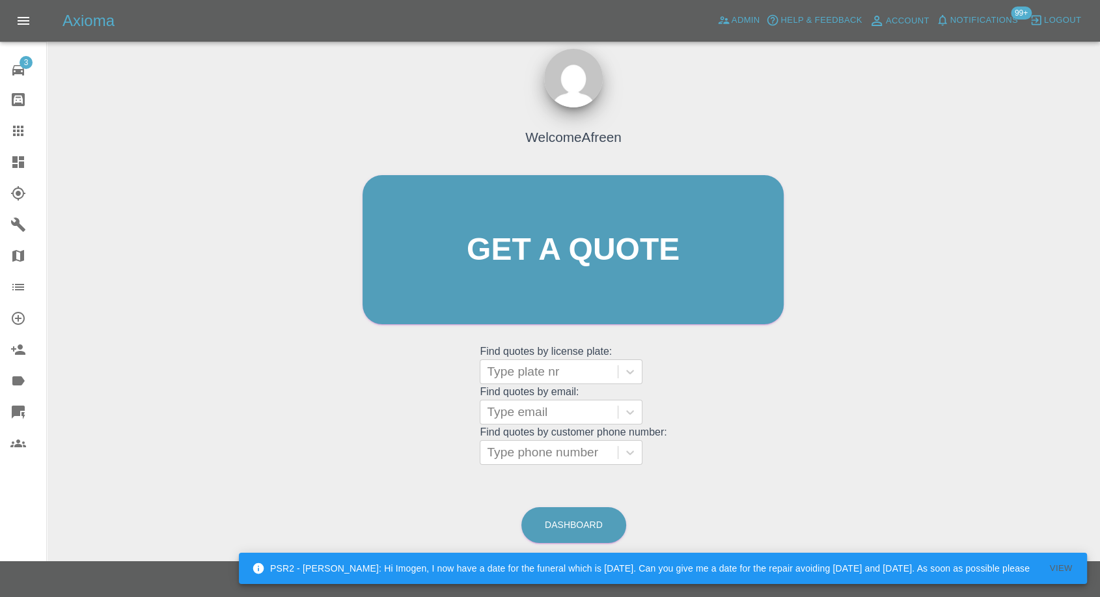
click at [532, 426] on grid "Find quotes by customer phone number: Type phone number" at bounding box center [573, 445] width 187 height 38
click at [545, 408] on div at bounding box center [549, 412] width 124 height 18
paste input ""[EMAIL_ADDRESS][DOMAIN_NAME]" <undefined>"
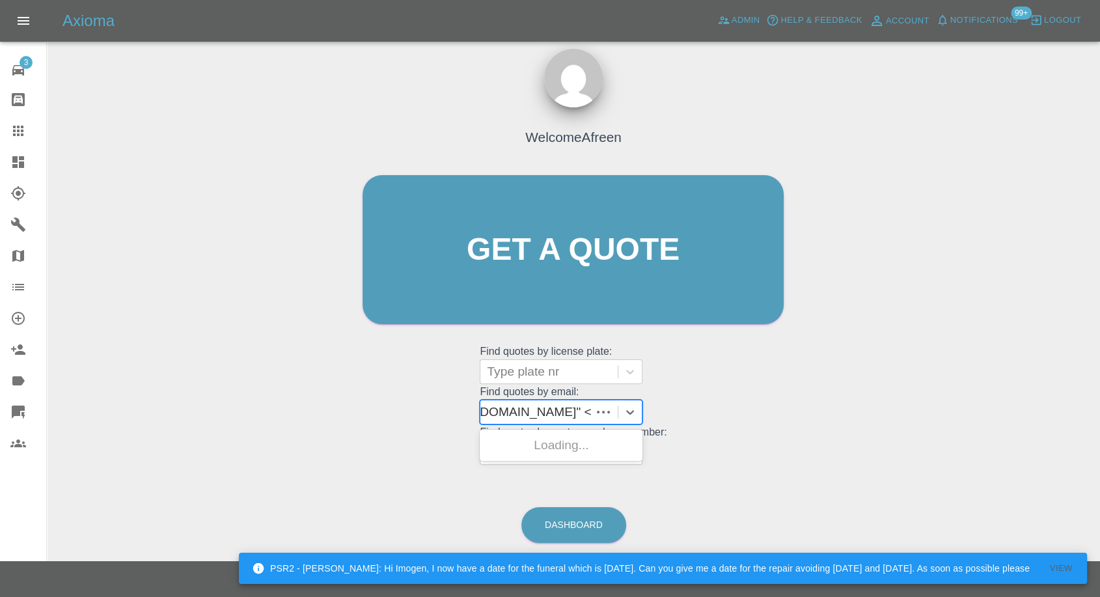
scroll to position [0, 109]
drag, startPoint x: 533, startPoint y: 412, endPoint x: 1110, endPoint y: 363, distance: 579.0
click at [1100, 365] on html "PSR2 - [PERSON_NAME]: Hi Imogen, I now have a date for the funeral which is [DA…" at bounding box center [550, 292] width 1100 height 609
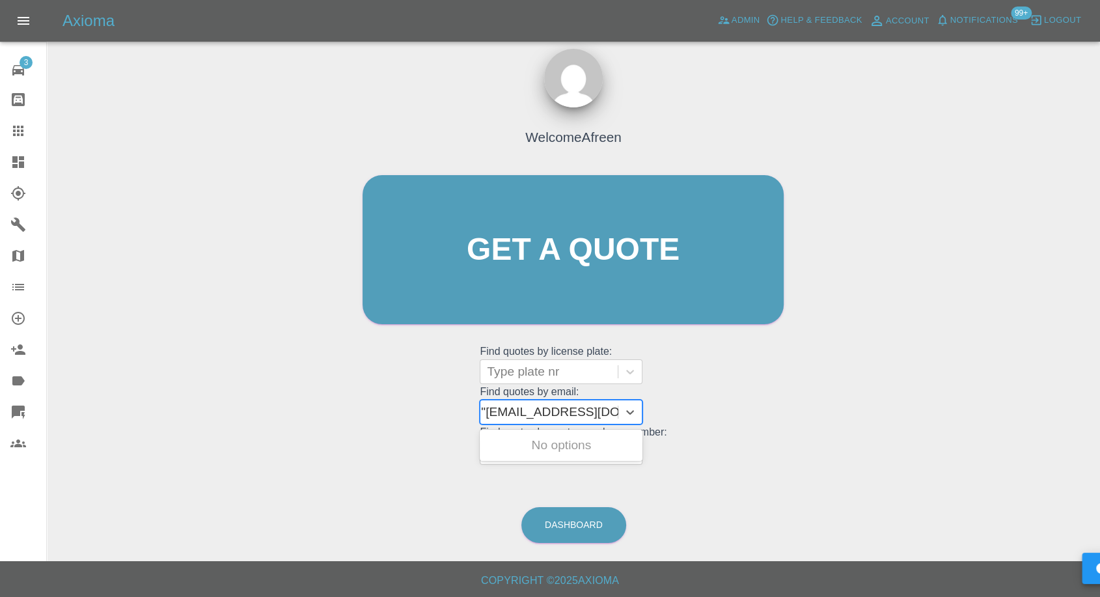
type input "[EMAIL_ADDRESS][DOMAIN_NAME]"
click at [573, 443] on div "WJ71CDY, Awaiting Repair" at bounding box center [561, 453] width 163 height 42
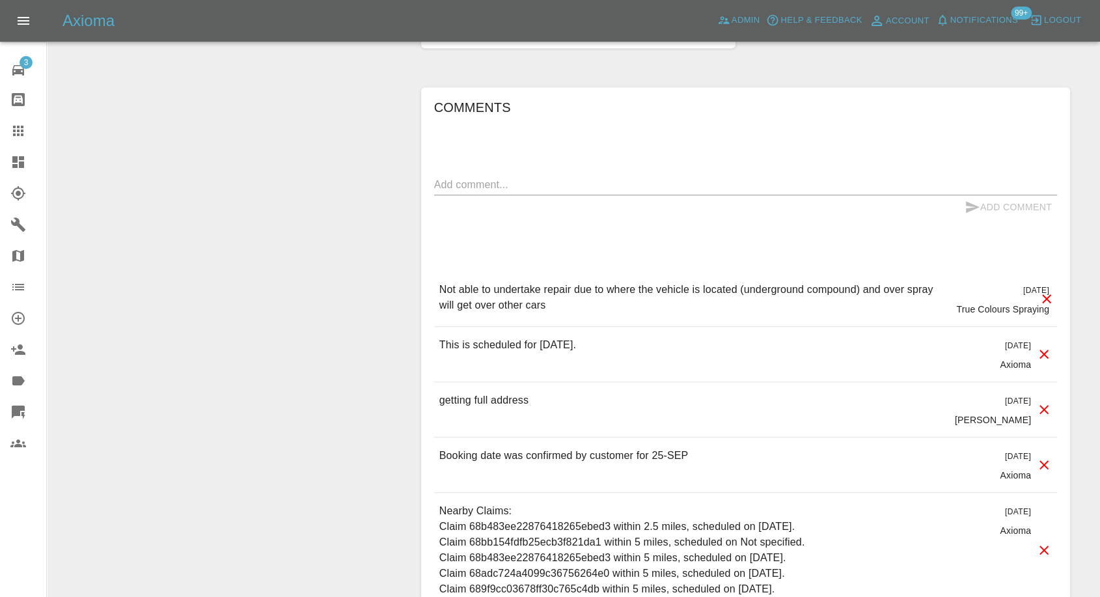
scroll to position [1012, 0]
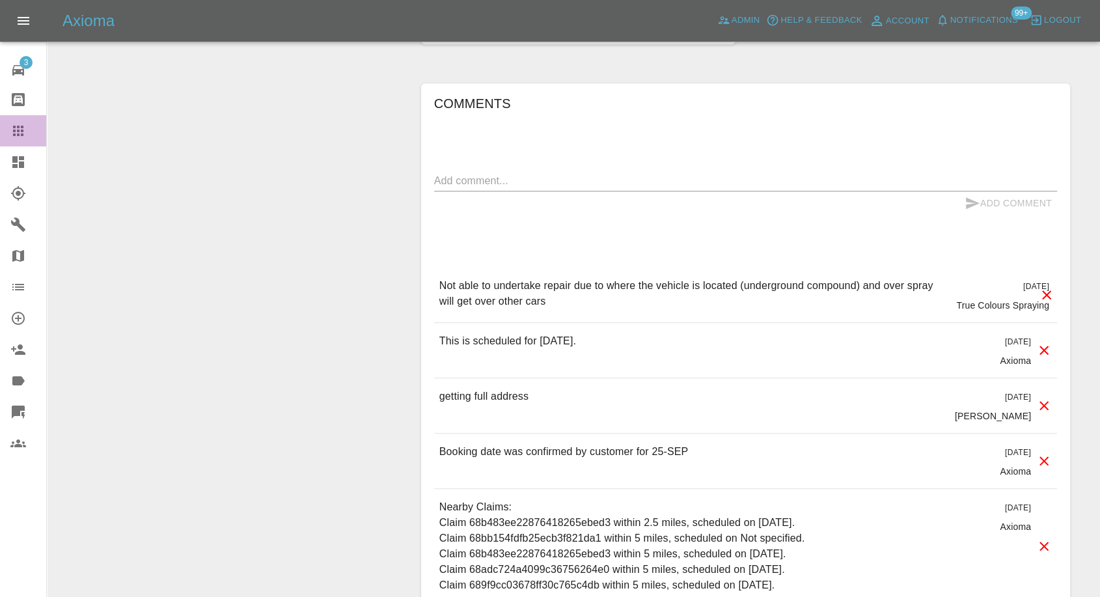
click at [14, 132] on icon at bounding box center [18, 131] width 10 height 10
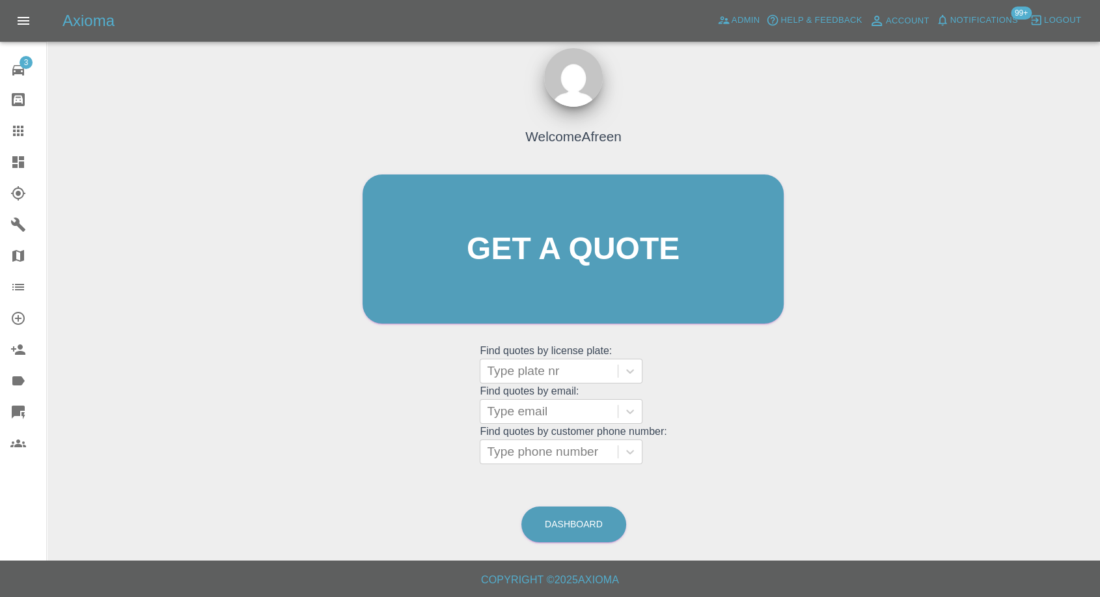
scroll to position [12, 0]
click at [549, 408] on div at bounding box center [549, 412] width 124 height 18
paste input ""[EMAIL_ADDRESS][DOMAIN_NAME]" <undefined>"
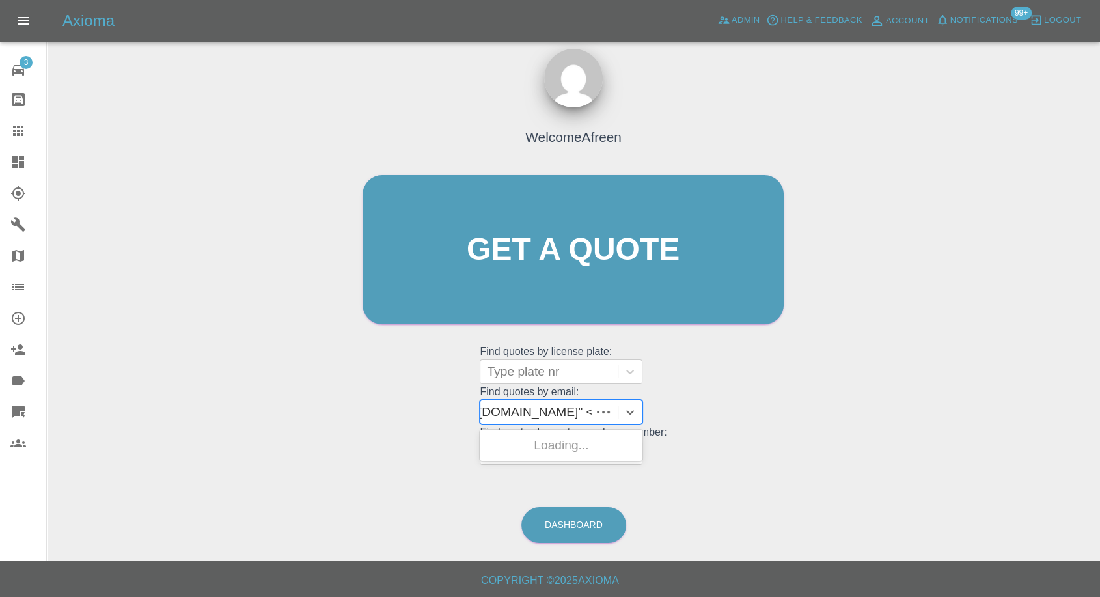
scroll to position [0, 107]
drag, startPoint x: 535, startPoint y: 410, endPoint x: 980, endPoint y: 406, distance: 444.7
click at [978, 408] on div "Welcome Afreen Get a quote Get a quote Find quotes by license plate: Type plate…" at bounding box center [573, 312] width 1033 height 468
type input "[EMAIL_ADDRESS][DOMAIN_NAME]"
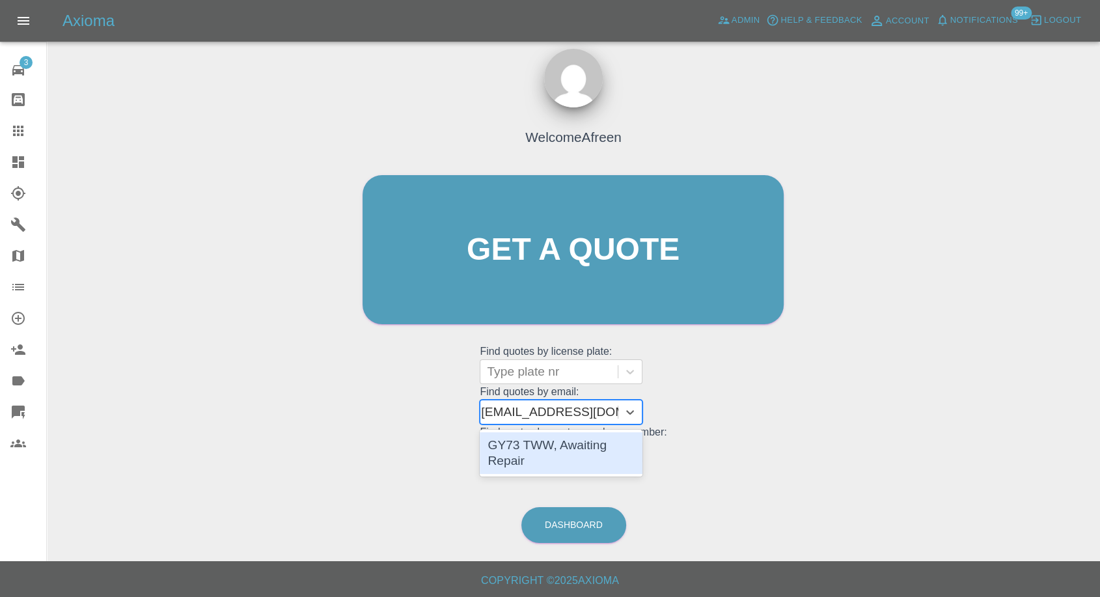
click at [591, 449] on div "GY73 TWW, Awaiting Repair" at bounding box center [561, 453] width 163 height 42
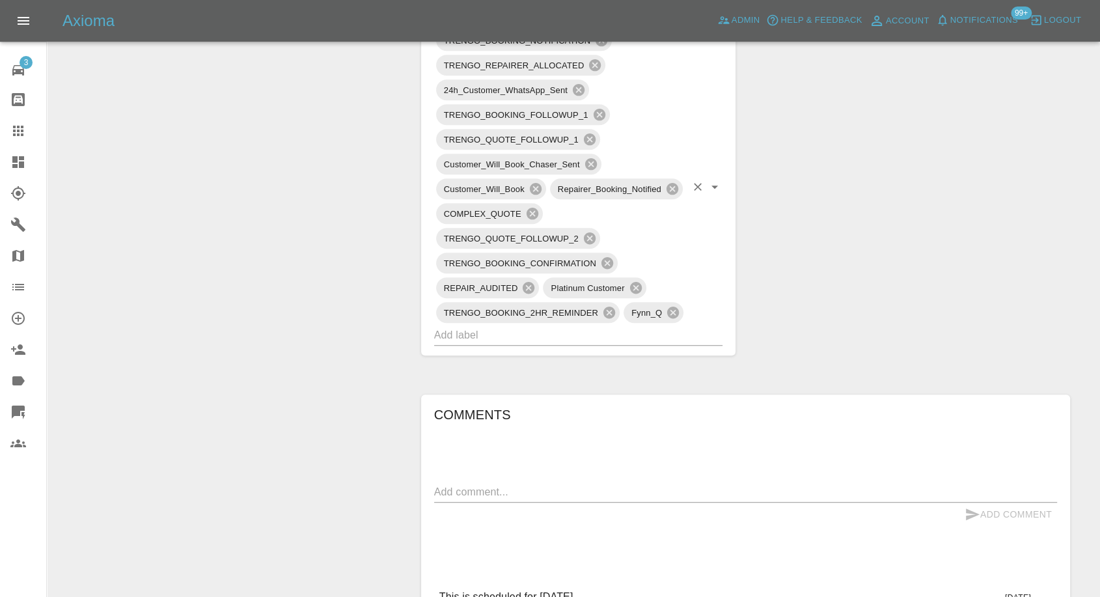
scroll to position [1157, 0]
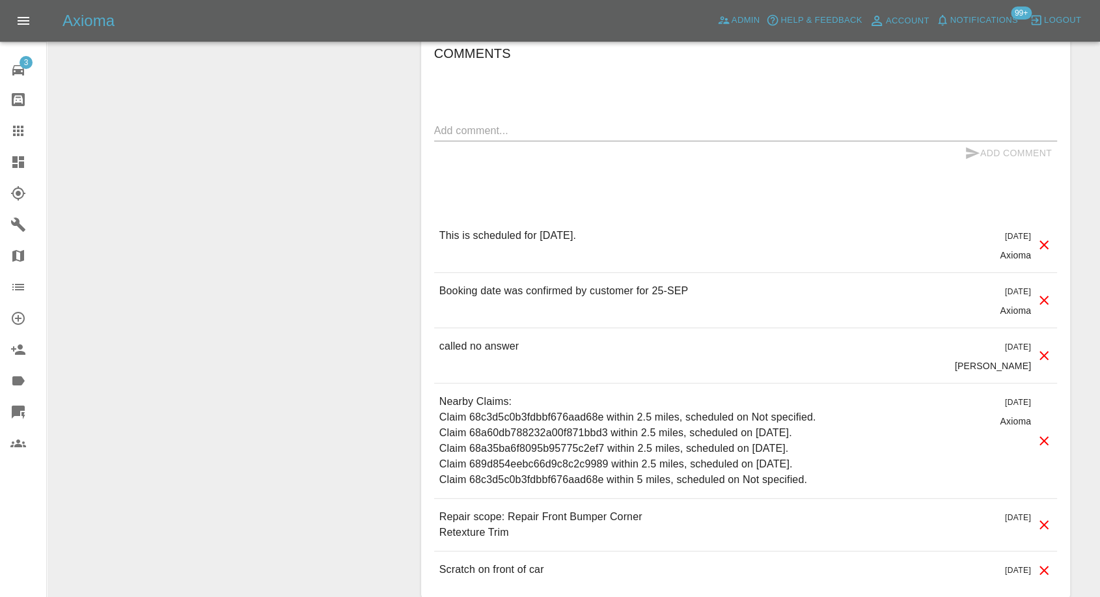
drag, startPoint x: 18, startPoint y: 119, endPoint x: 162, endPoint y: 179, distance: 156.5
click at [18, 119] on link "Claims" at bounding box center [23, 130] width 46 height 31
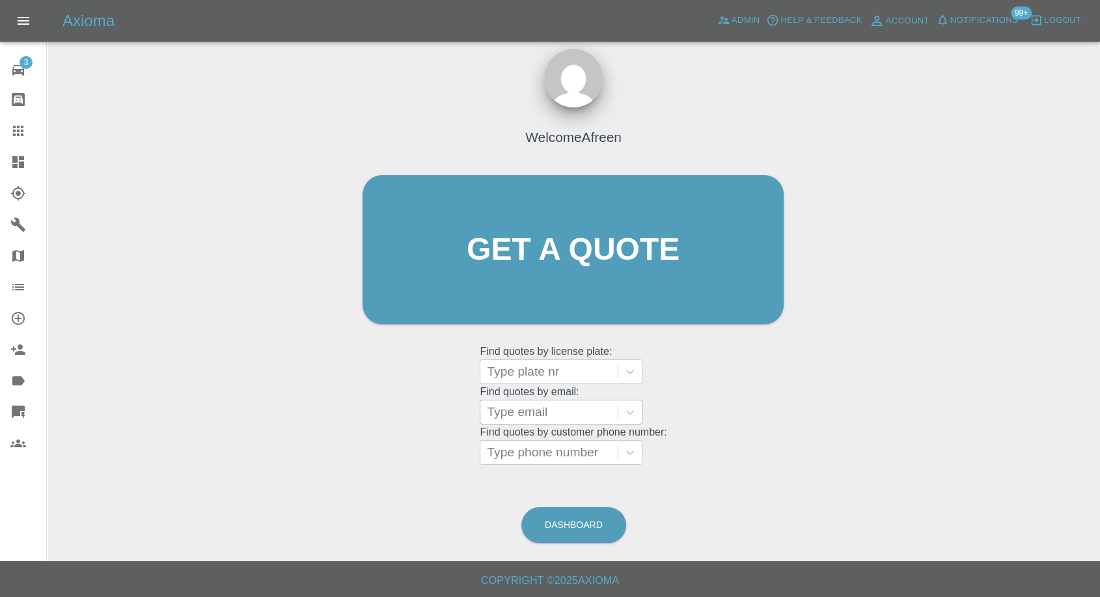
click at [564, 415] on div at bounding box center [549, 412] width 124 height 18
paste input ""[EMAIL_ADDRESS][DOMAIN_NAME]" <undefined>"
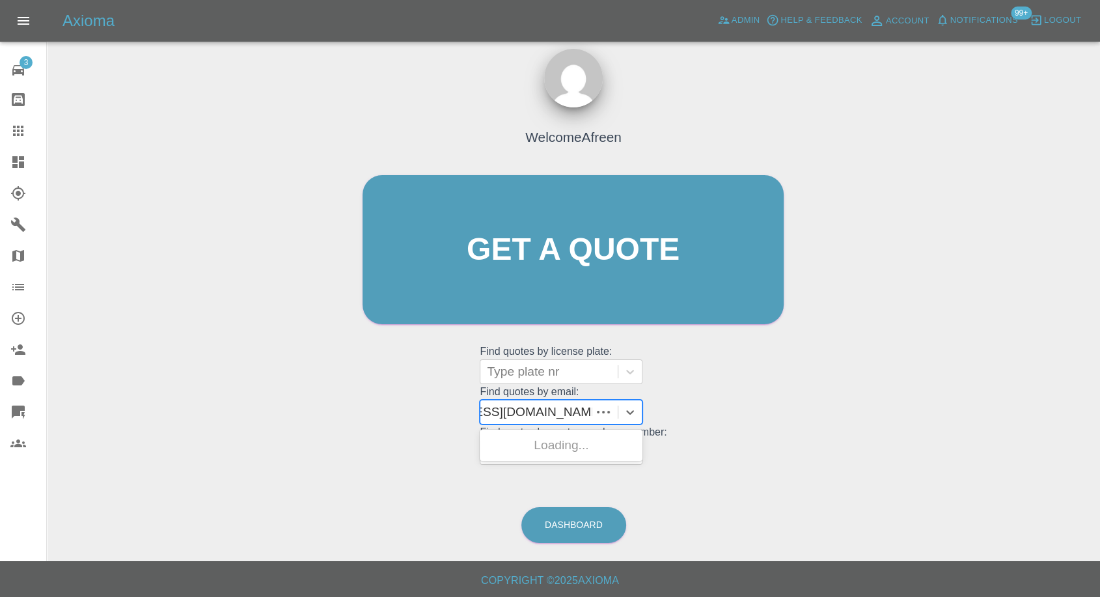
scroll to position [0, 83]
drag, startPoint x: 538, startPoint y: 408, endPoint x: 1012, endPoint y: 471, distance: 478.8
click at [1012, 471] on div "Welcome Afreen Get a quote Get a quote Find quotes by license plate: Type plate…" at bounding box center [573, 312] width 1033 height 468
type input "[EMAIL_ADDRESS][DOMAIN_NAME]"
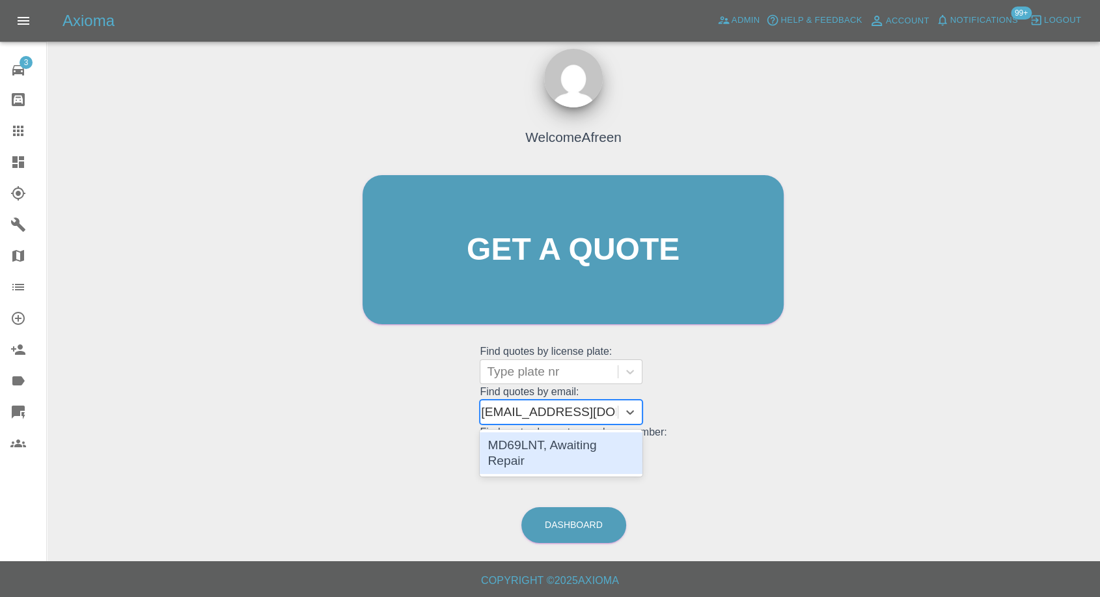
scroll to position [0, 2]
click at [548, 445] on div "MD69LNT, Awaiting Repair" at bounding box center [561, 453] width 163 height 42
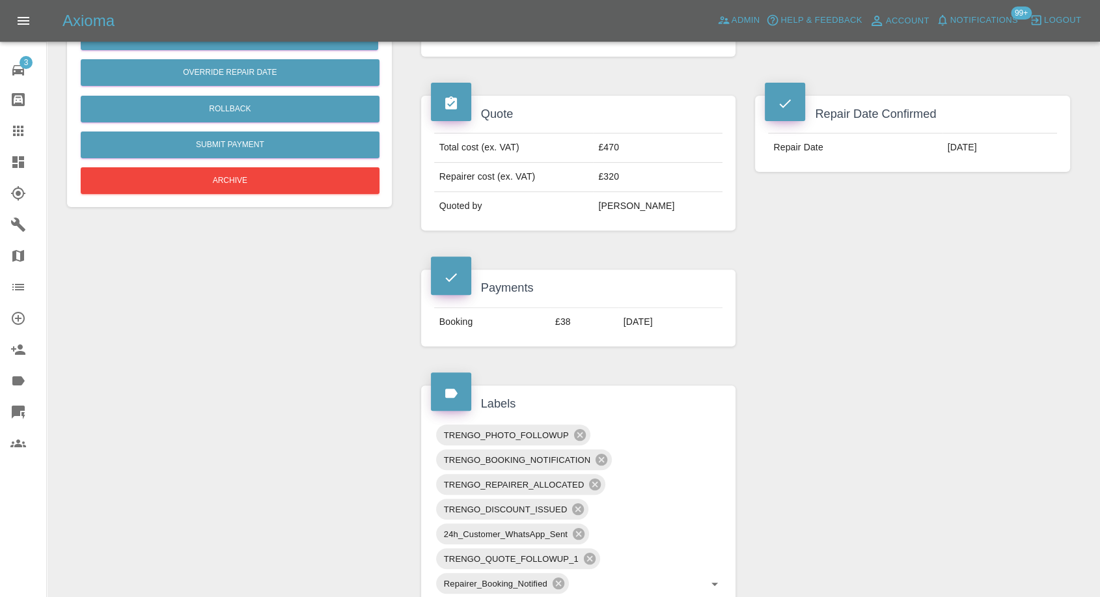
scroll to position [217, 0]
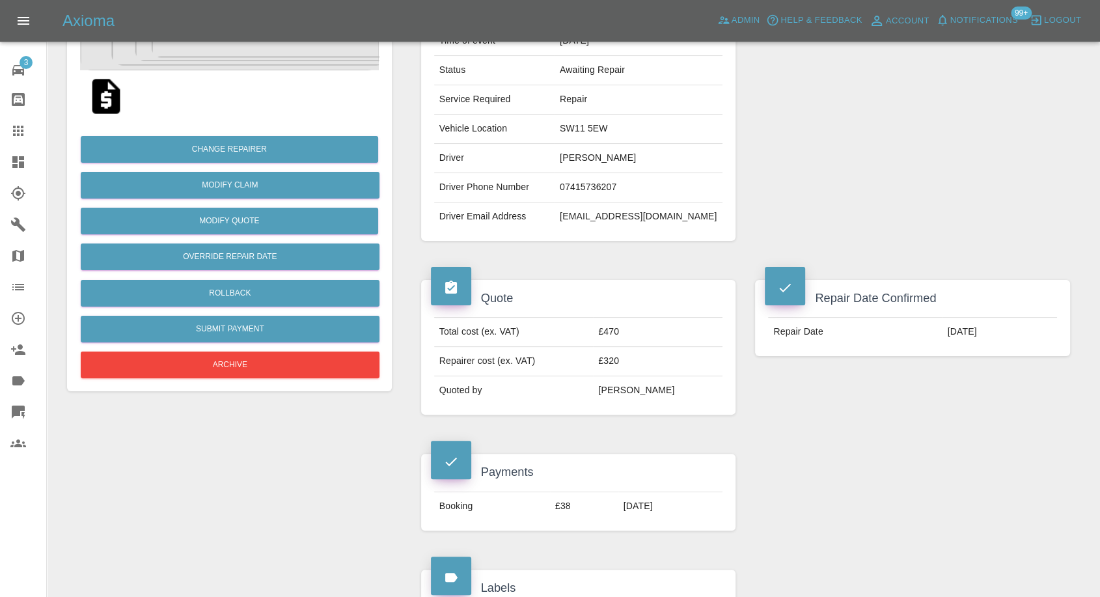
drag, startPoint x: 7, startPoint y: 125, endPoint x: 12, endPoint y: 130, distance: 7.4
click at [7, 126] on link "Claims" at bounding box center [23, 130] width 46 height 31
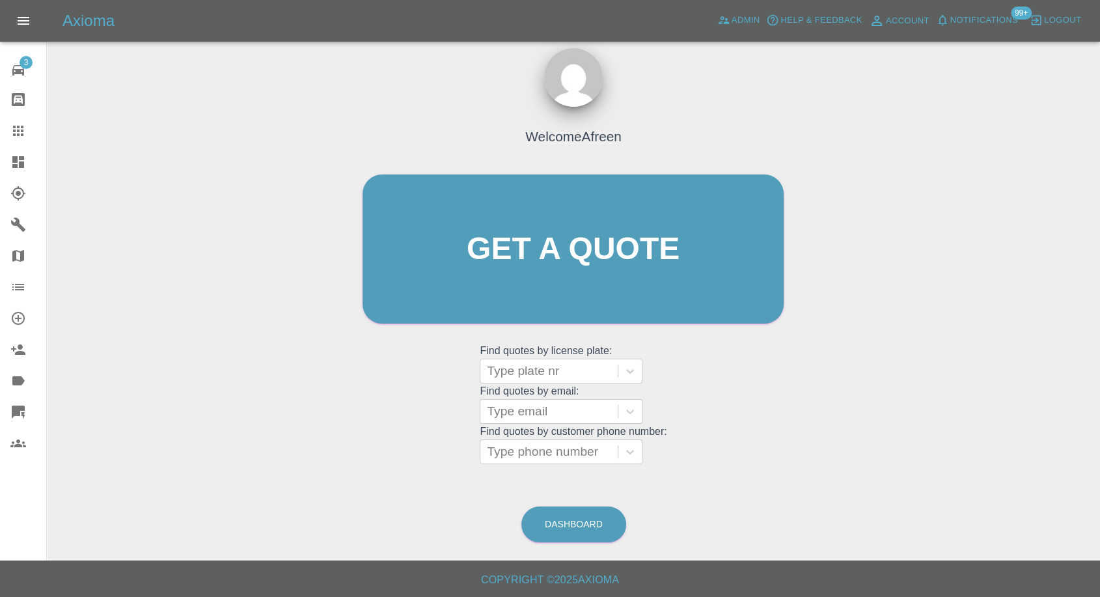
scroll to position [12, 0]
click at [540, 402] on div "Type email" at bounding box center [561, 412] width 163 height 25
paste input ""[PERSON_NAME][EMAIL_ADDRESS][DOMAIN_NAME]" <undefined>"
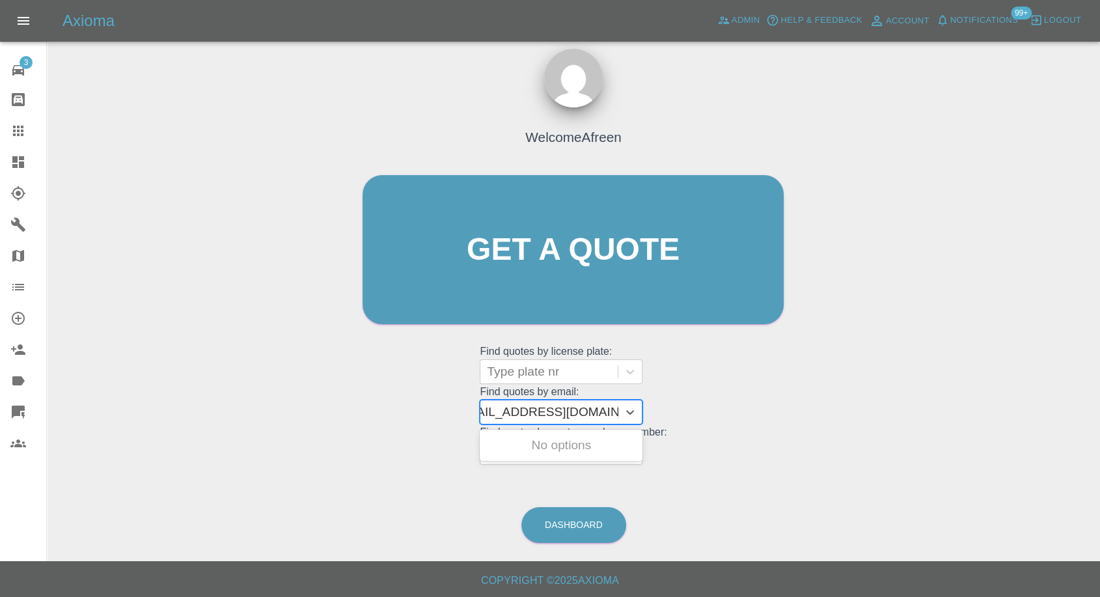
drag, startPoint x: 533, startPoint y: 408, endPoint x: 1110, endPoint y: 405, distance: 577.5
click at [1100, 405] on html "Axioma Admin Help & Feedback Account Notifications 99+ Logout 3 Repair home Bod…" at bounding box center [550, 292] width 1100 height 609
type input "[PERSON_NAME][EMAIL_ADDRESS][DOMAIN_NAME]"
click at [622, 452] on div "DW25MJF, Awaiting Repair" at bounding box center [561, 453] width 163 height 42
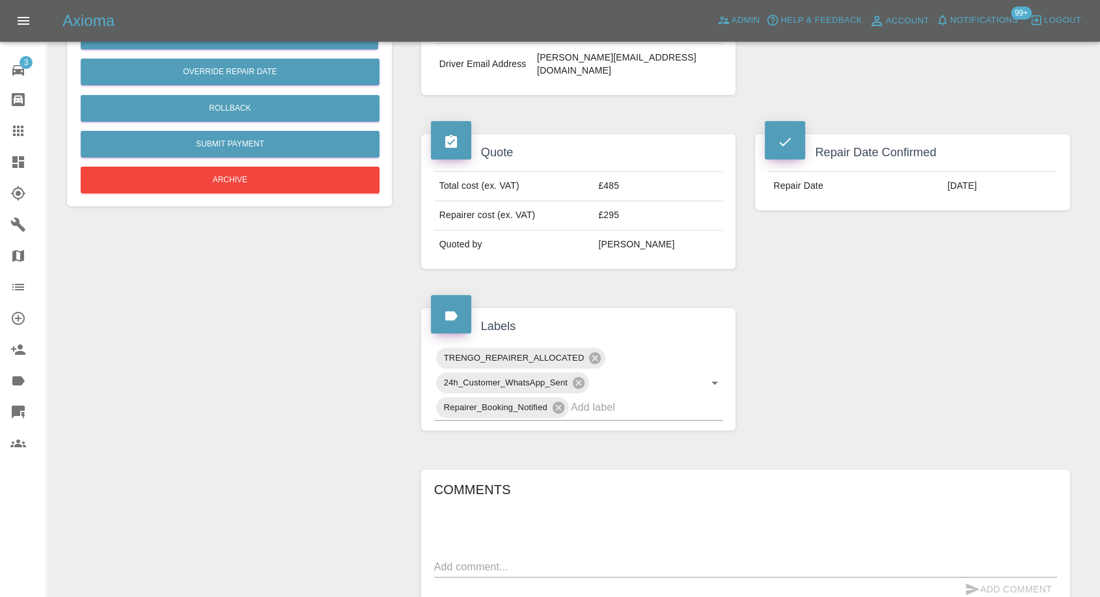
scroll to position [651, 0]
